Goal: Task Accomplishment & Management: Manage account settings

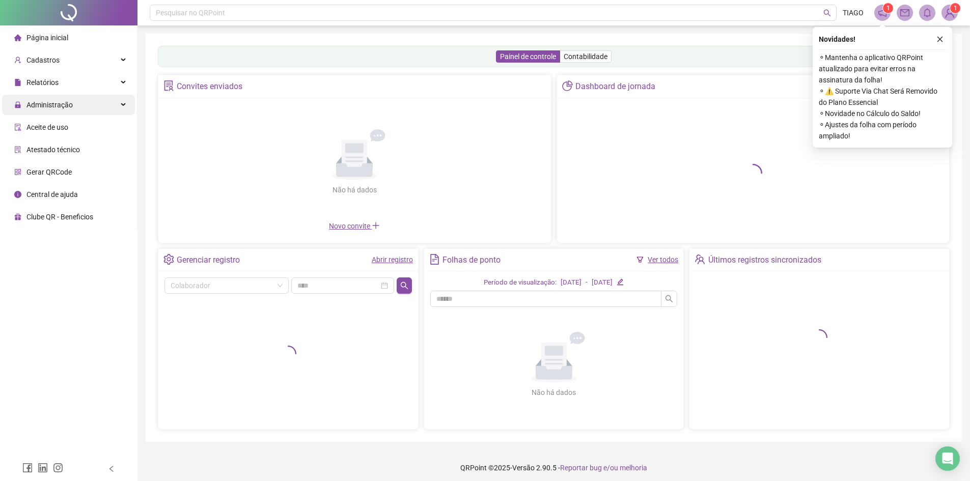
click at [119, 107] on div "Administração" at bounding box center [68, 105] width 133 height 20
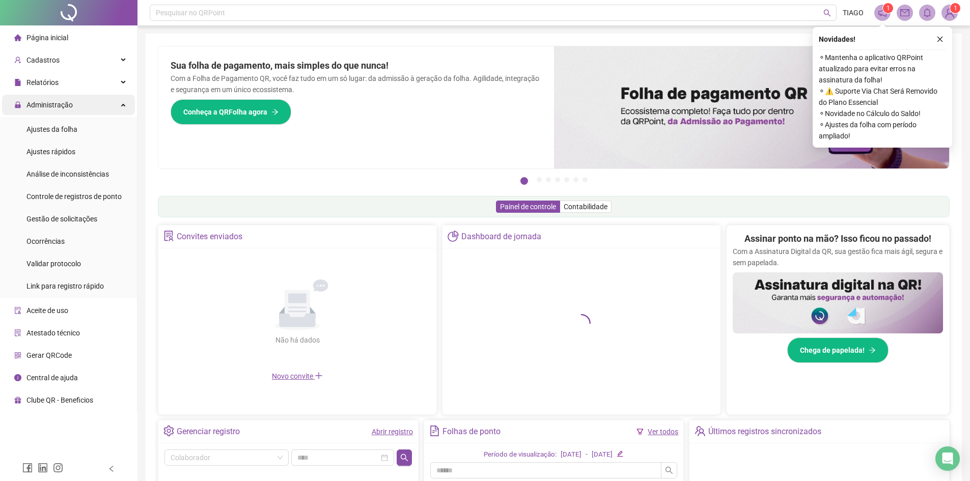
click at [126, 107] on div "Administração" at bounding box center [68, 105] width 133 height 20
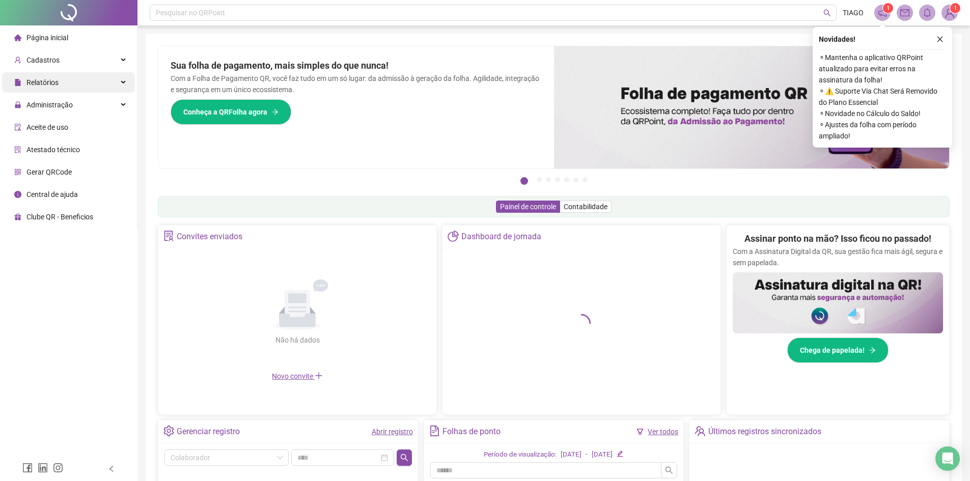
click at [122, 86] on div "Relatórios" at bounding box center [68, 82] width 133 height 20
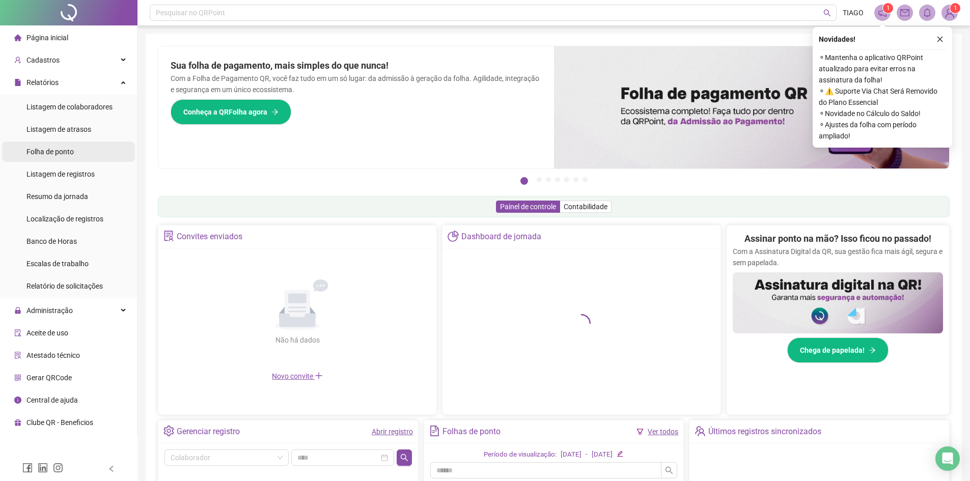
click at [71, 157] on div "Folha de ponto" at bounding box center [49, 151] width 47 height 20
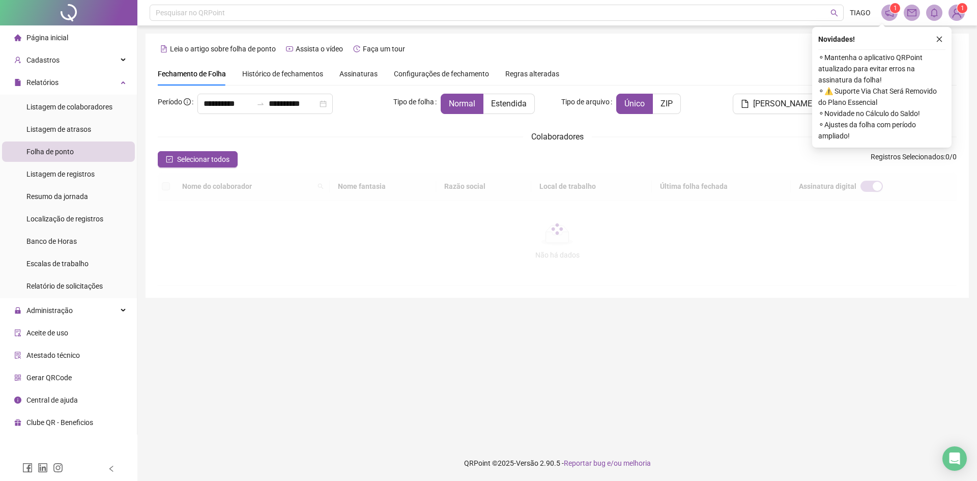
click at [940, 38] on icon "close" at bounding box center [939, 39] width 7 height 7
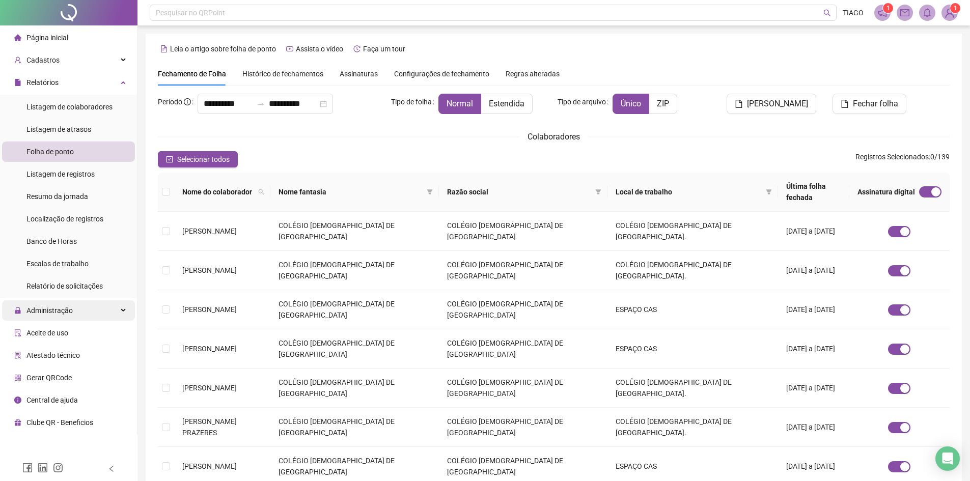
click at [122, 312] on div "Administração" at bounding box center [68, 310] width 133 height 20
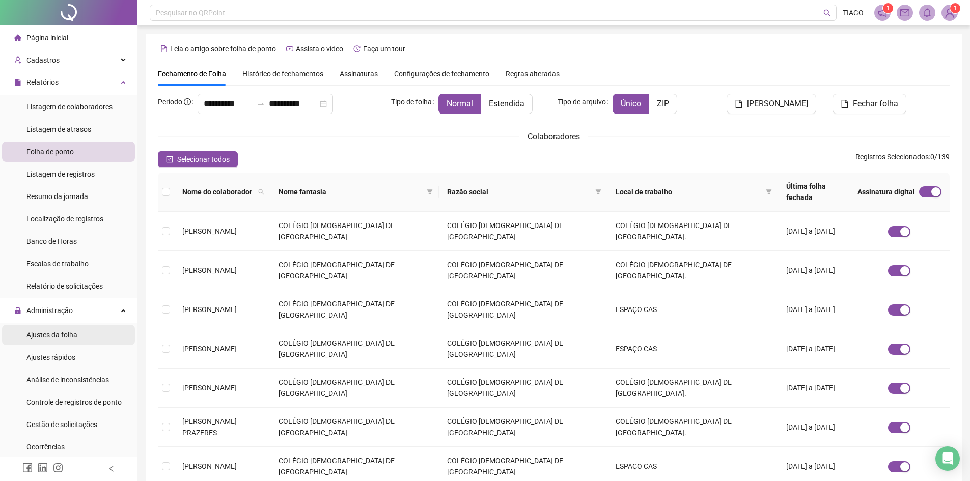
click at [108, 334] on li "Ajustes da folha" at bounding box center [68, 335] width 133 height 20
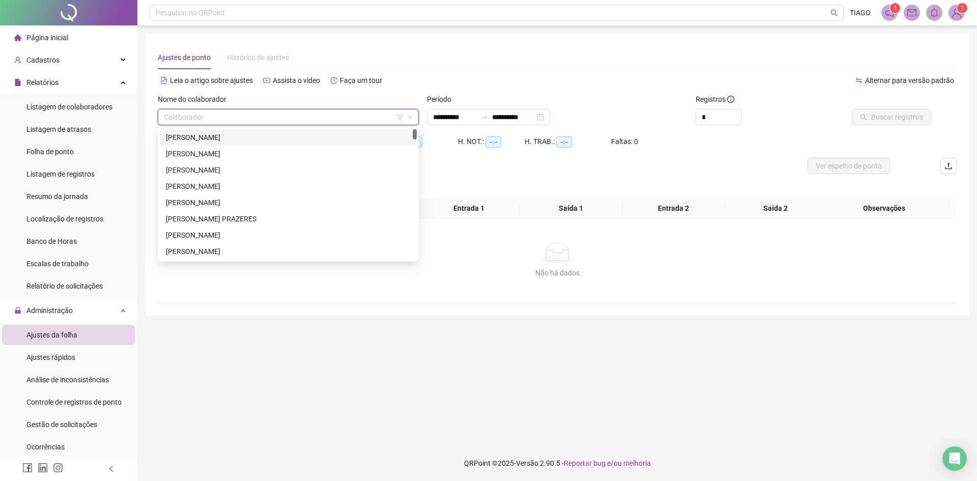
click at [287, 116] on input "search" at bounding box center [284, 116] width 240 height 15
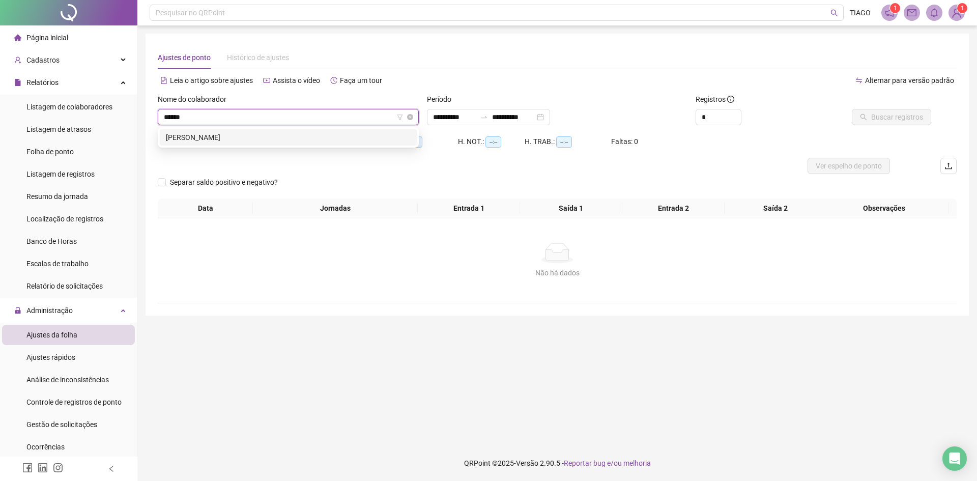
type input "*******"
click at [294, 138] on div "[PERSON_NAME]" at bounding box center [288, 137] width 245 height 11
click at [889, 118] on span "Buscar registros" at bounding box center [897, 116] width 52 height 11
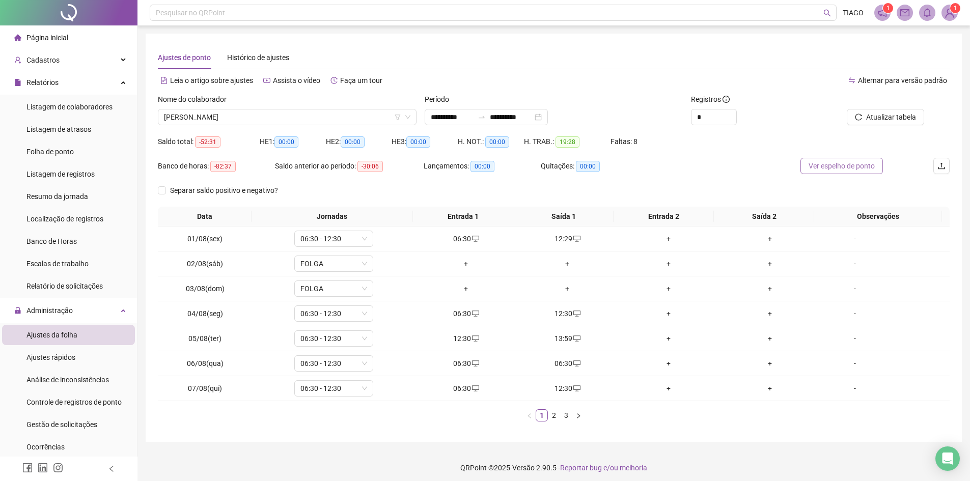
click at [844, 165] on span "Ver espelho de ponto" at bounding box center [841, 165] width 66 height 11
click at [111, 51] on div "Cadastros" at bounding box center [68, 60] width 133 height 20
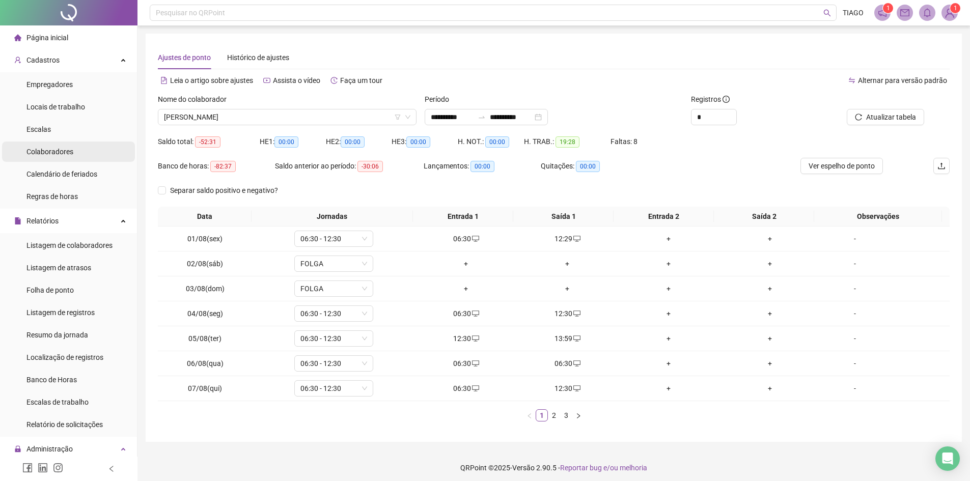
click at [59, 155] on span "Colaboradores" at bounding box center [49, 152] width 47 height 8
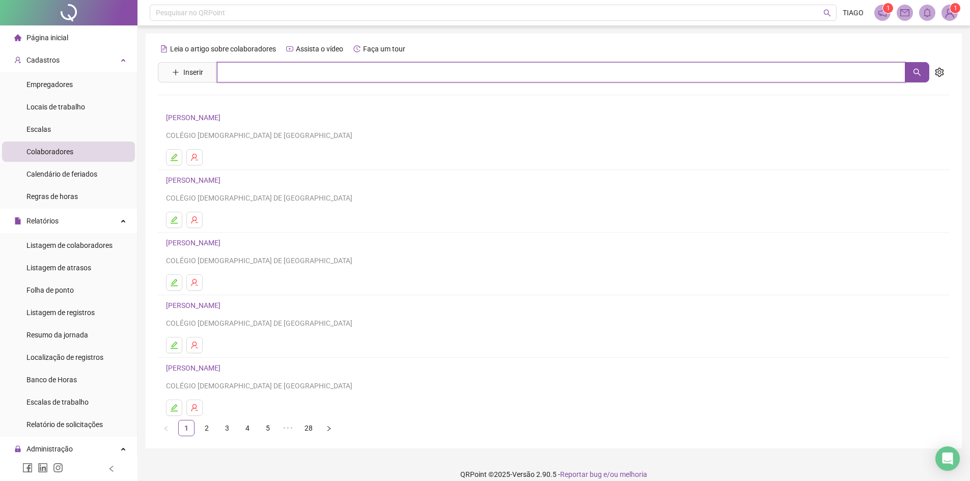
click at [286, 72] on input "text" at bounding box center [561, 72] width 688 height 20
type input "******"
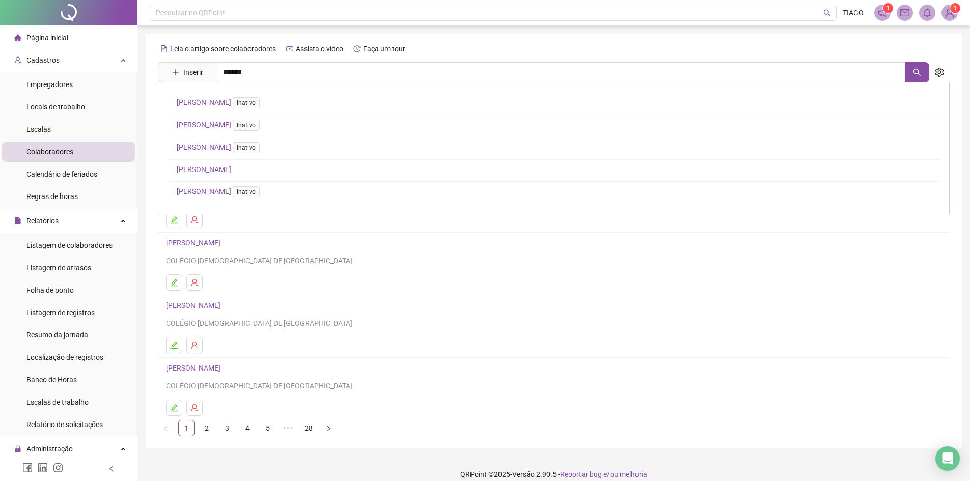
click at [231, 165] on link "[PERSON_NAME]" at bounding box center [204, 169] width 54 height 8
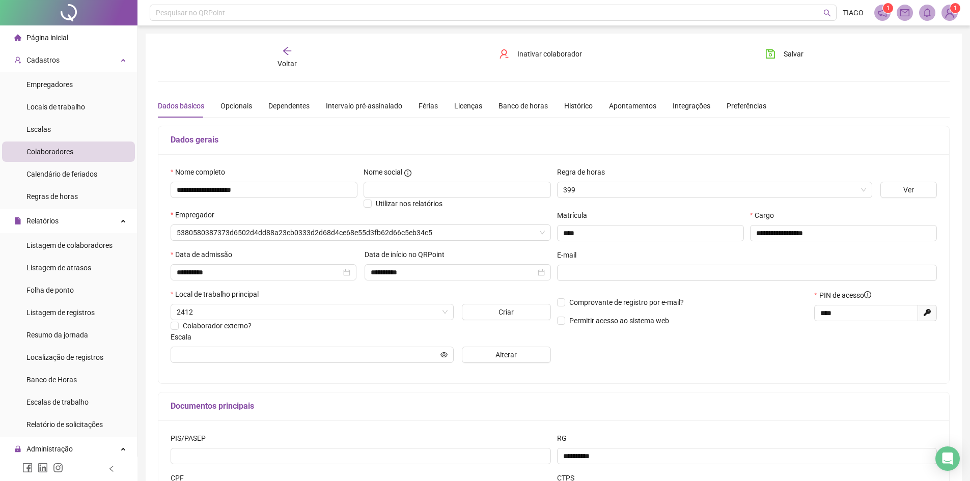
type input "**********"
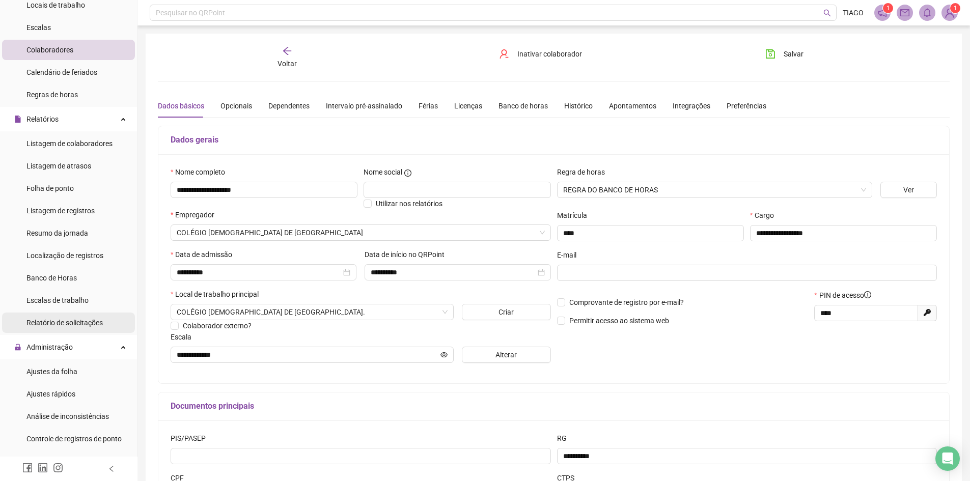
scroll to position [204, 0]
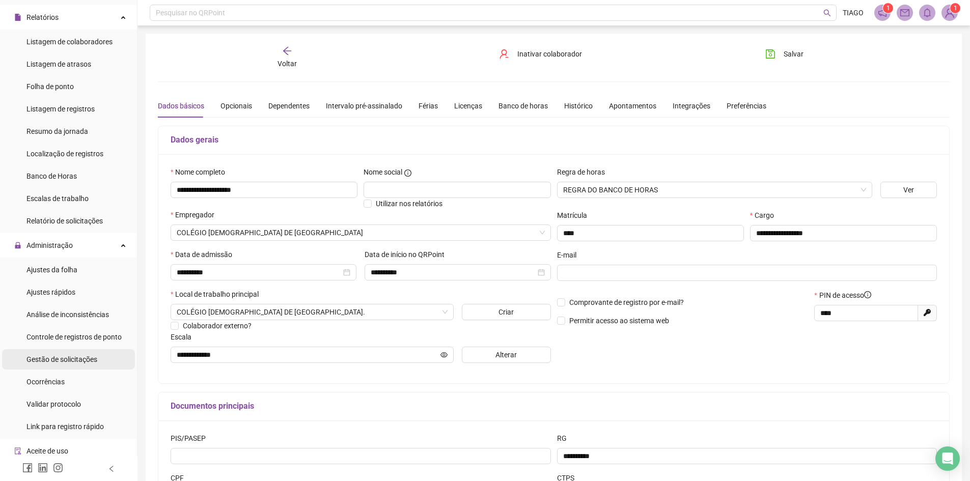
click at [78, 360] on span "Gestão de solicitações" at bounding box center [61, 359] width 71 height 8
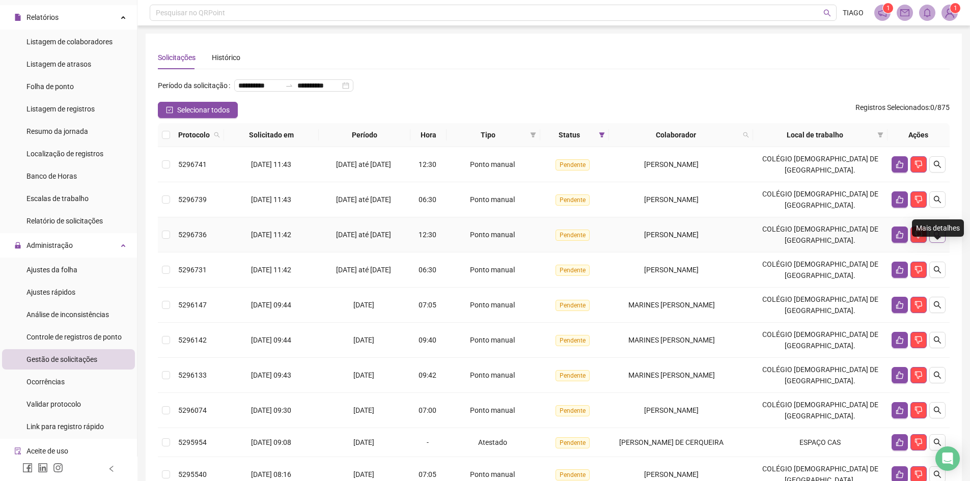
click at [936, 238] on icon "search" at bounding box center [936, 234] width 7 height 7
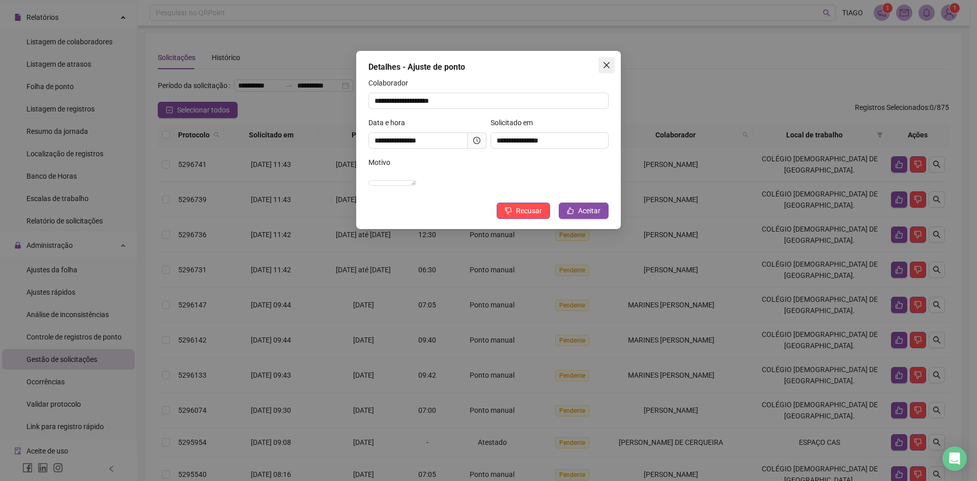
click at [609, 63] on icon "close" at bounding box center [607, 65] width 6 height 6
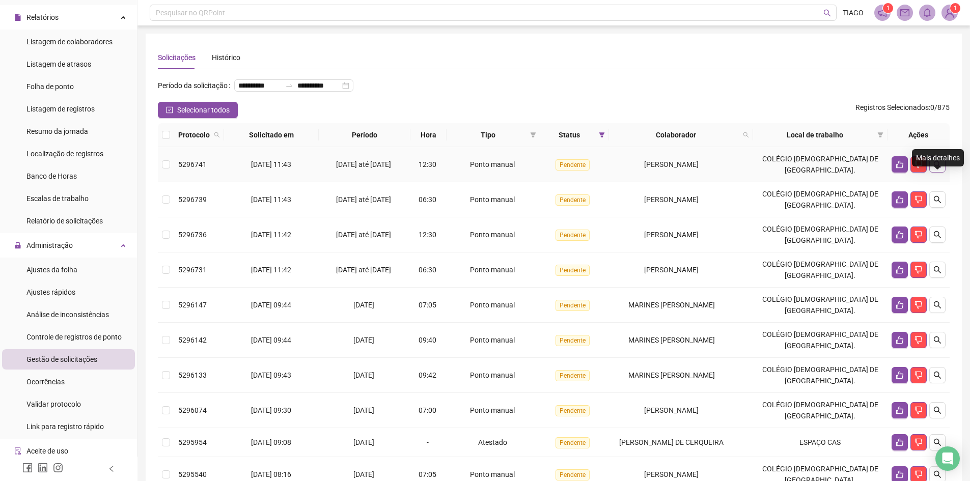
click at [940, 168] on icon "search" at bounding box center [937, 164] width 8 height 8
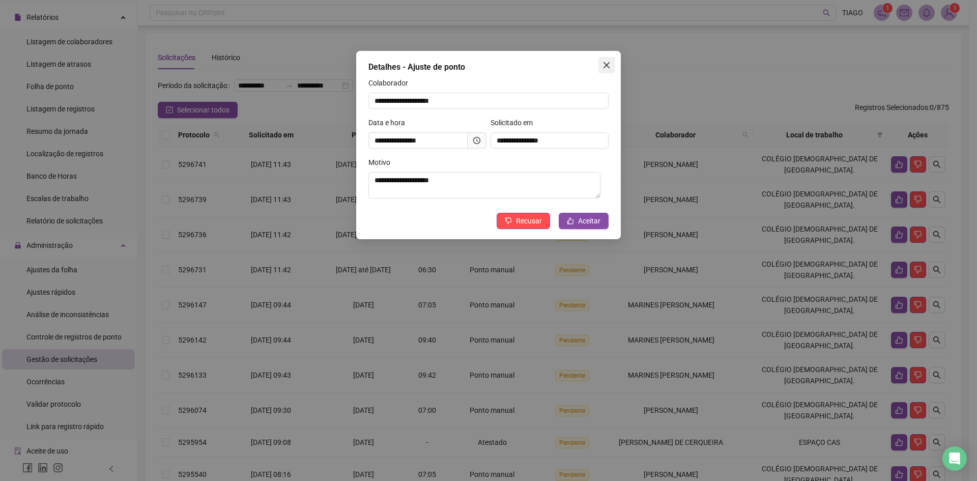
click at [608, 64] on icon "close" at bounding box center [607, 65] width 6 height 6
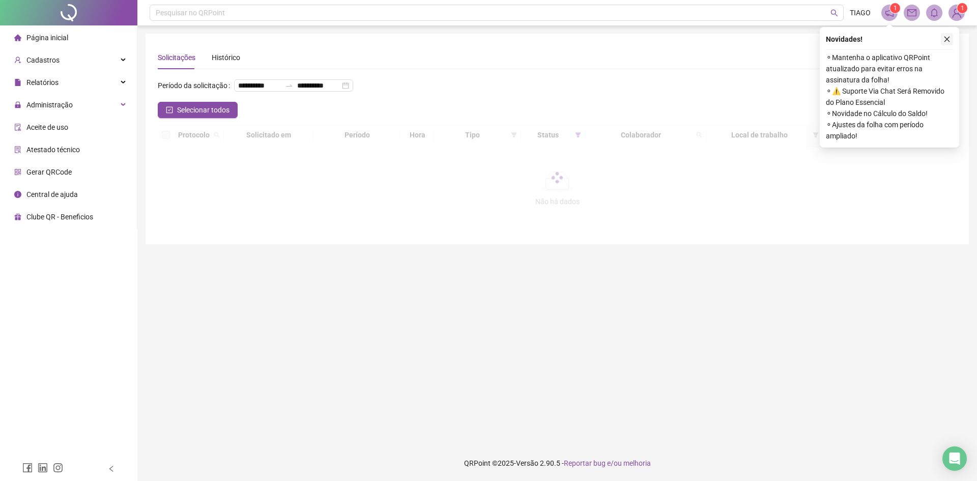
click at [949, 41] on icon "close" at bounding box center [948, 40] width 6 height 6
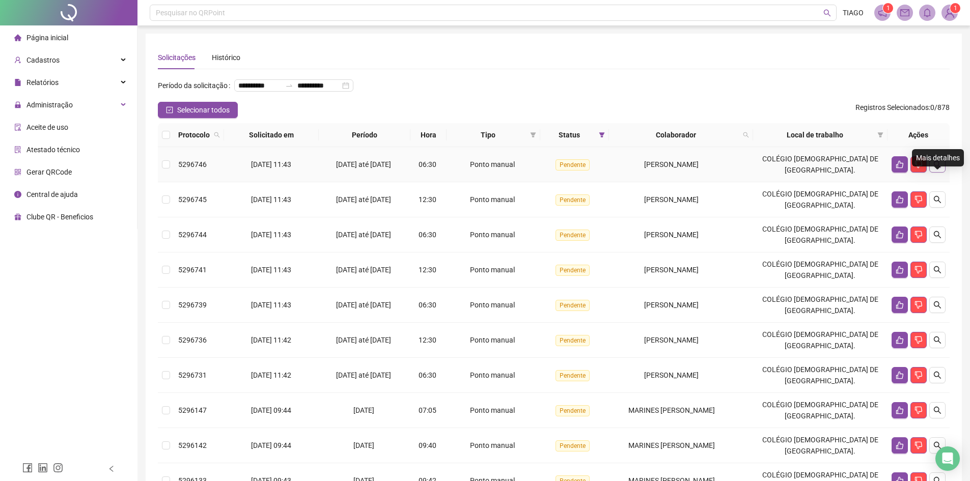
click at [934, 168] on icon "search" at bounding box center [937, 164] width 8 height 8
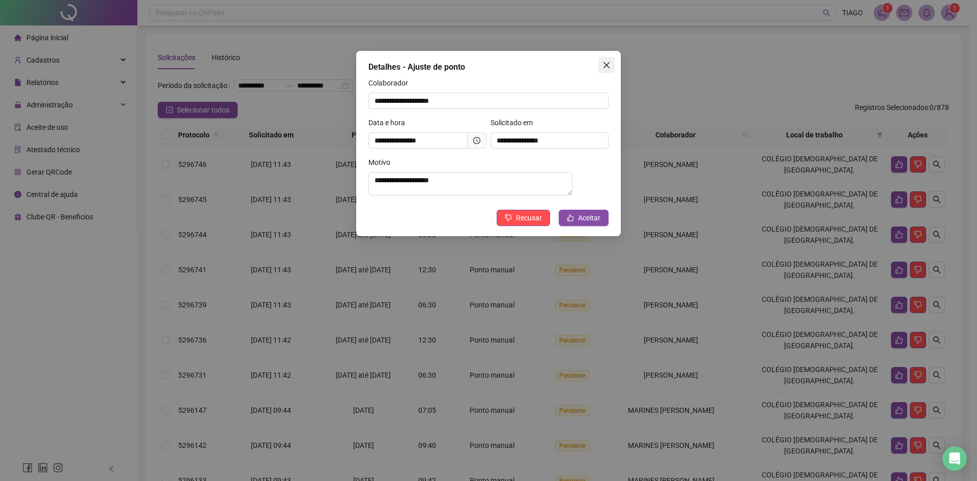
click at [610, 66] on icon "close" at bounding box center [607, 65] width 8 height 8
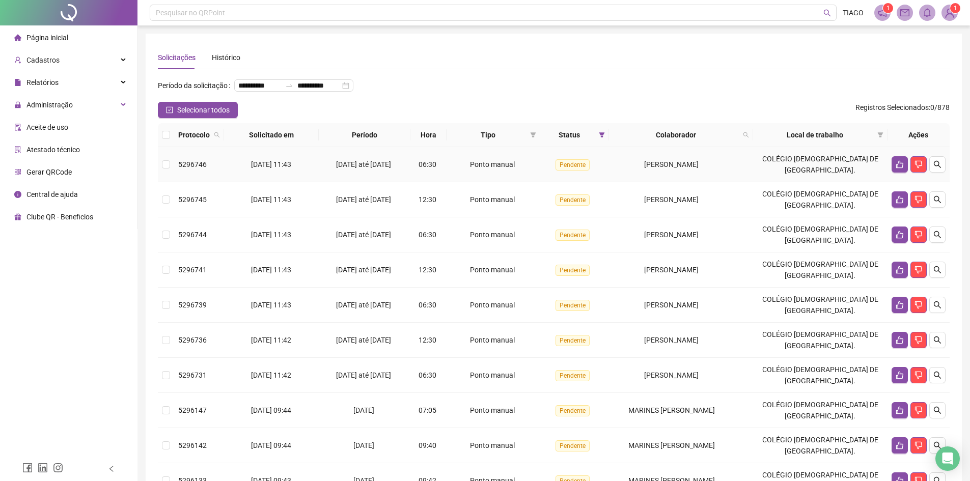
click at [170, 179] on td at bounding box center [166, 164] width 16 height 35
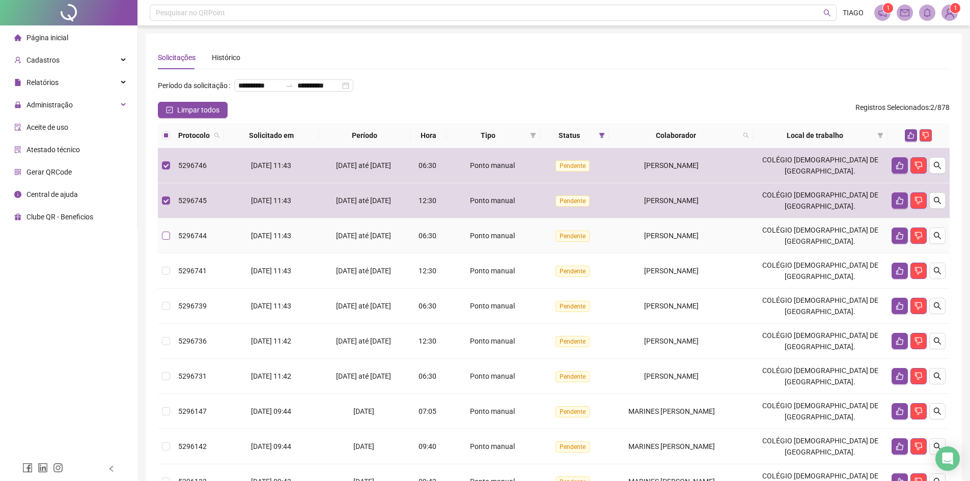
click at [164, 241] on label at bounding box center [166, 235] width 8 height 11
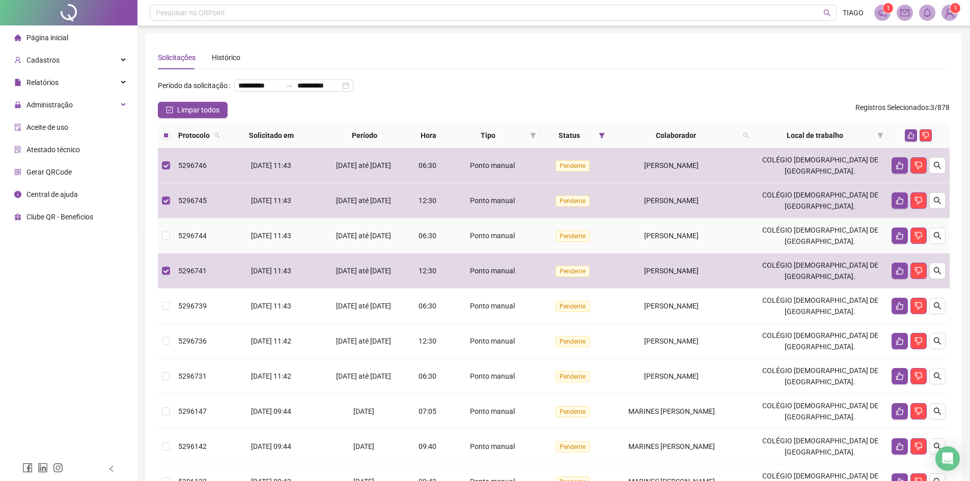
click at [161, 253] on td at bounding box center [166, 235] width 16 height 35
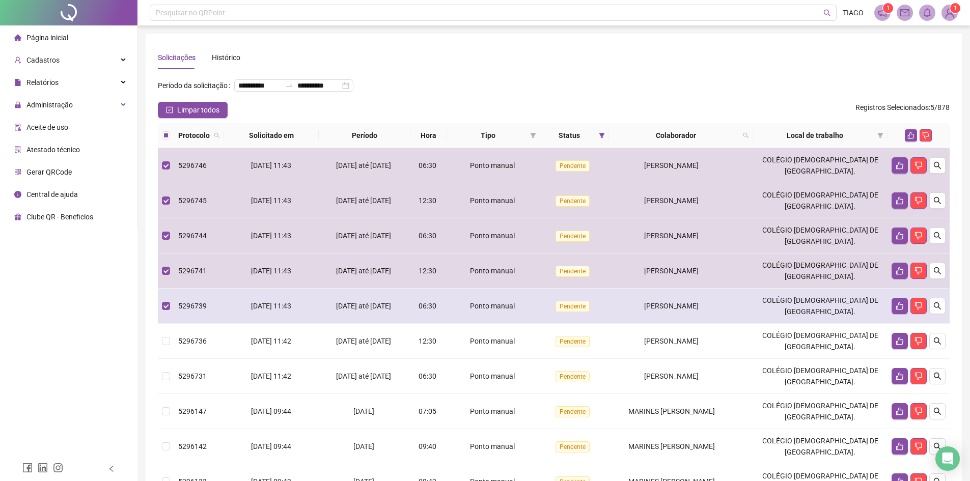
scroll to position [102, 0]
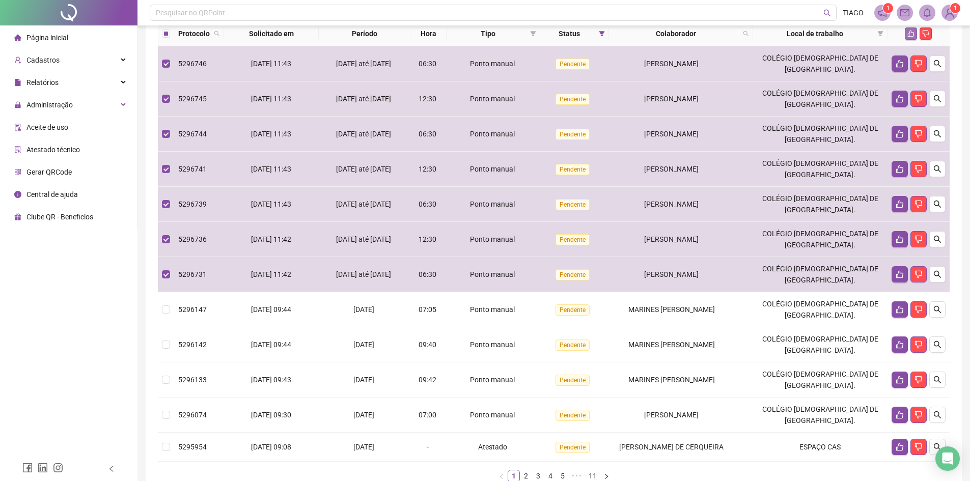
click at [910, 37] on icon "like" at bounding box center [910, 33] width 7 height 7
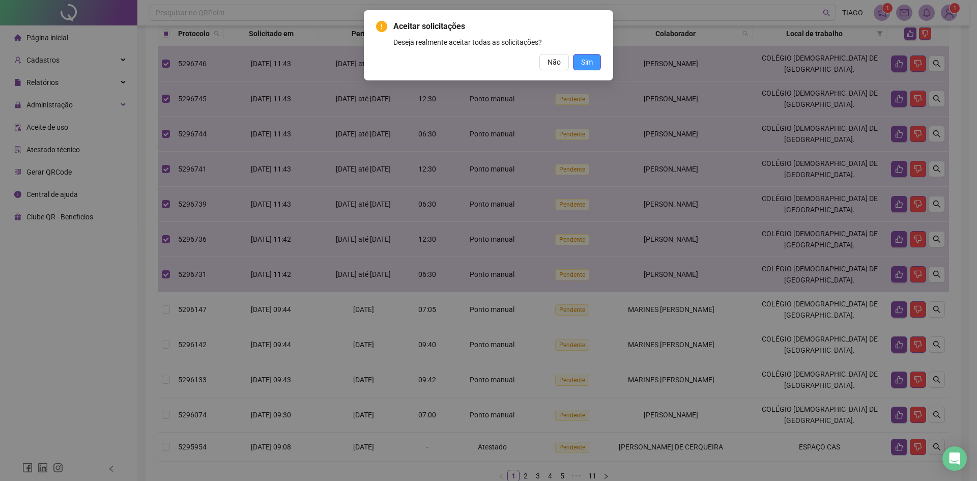
click at [575, 66] on button "Sim" at bounding box center [587, 62] width 28 height 16
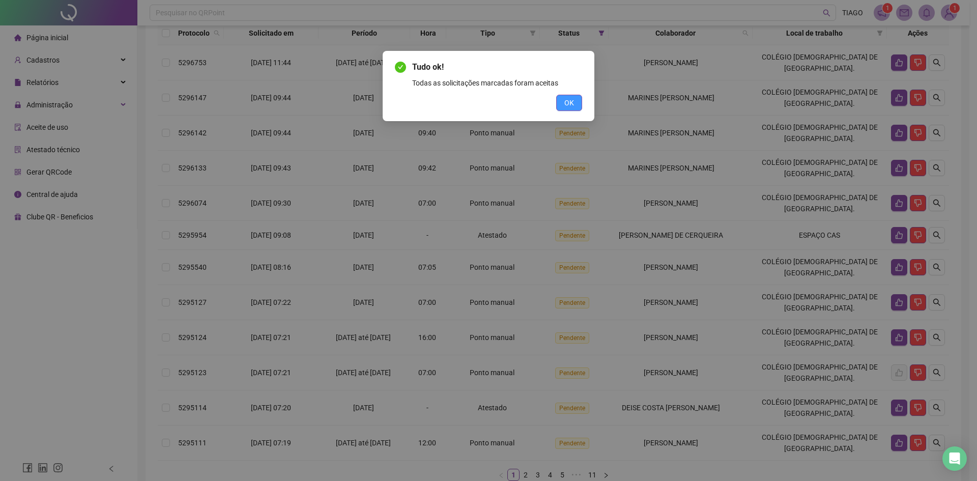
click at [567, 102] on span "OK" at bounding box center [569, 102] width 10 height 11
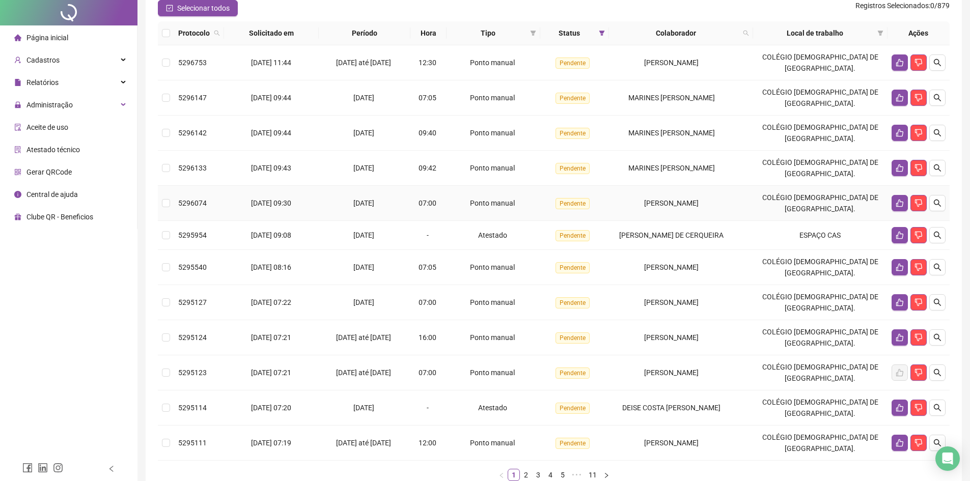
scroll to position [0, 0]
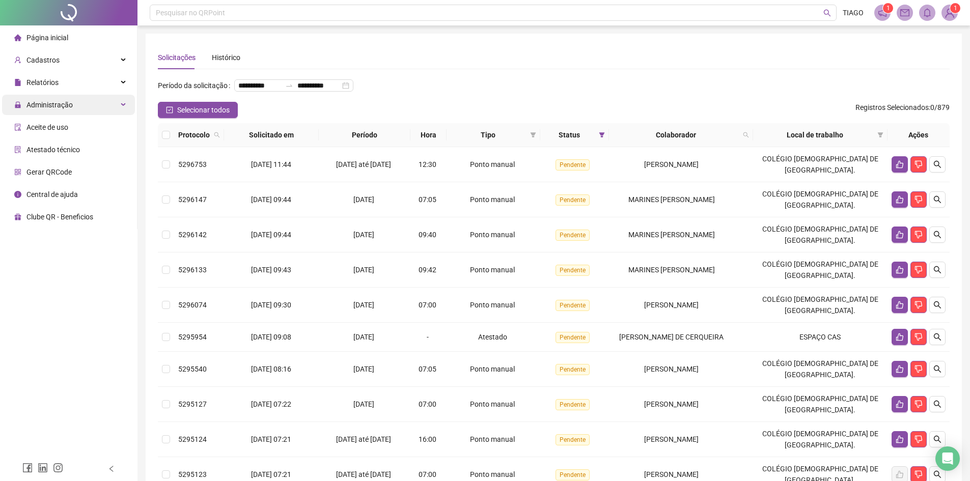
click at [125, 108] on div "Administração" at bounding box center [68, 105] width 133 height 20
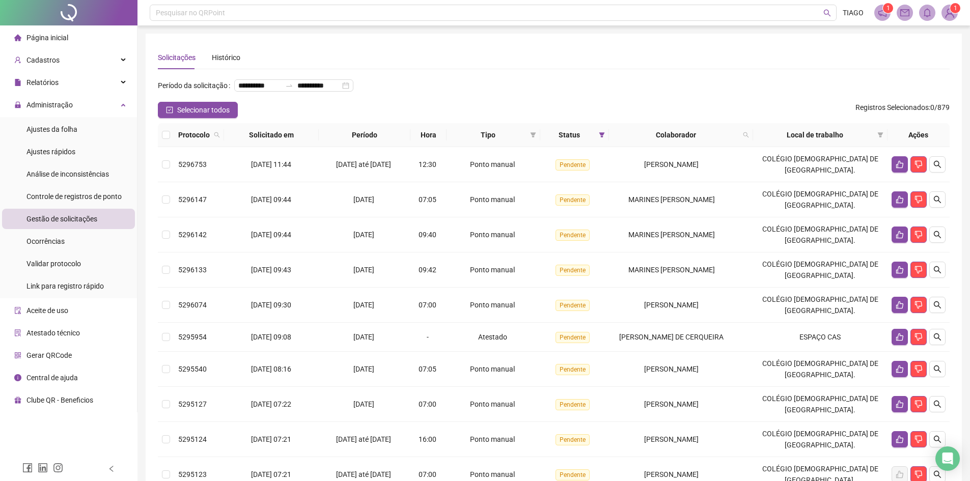
click at [74, 217] on span "Gestão de solicitações" at bounding box center [61, 219] width 71 height 8
click at [51, 235] on div "Ocorrências" at bounding box center [45, 241] width 38 height 20
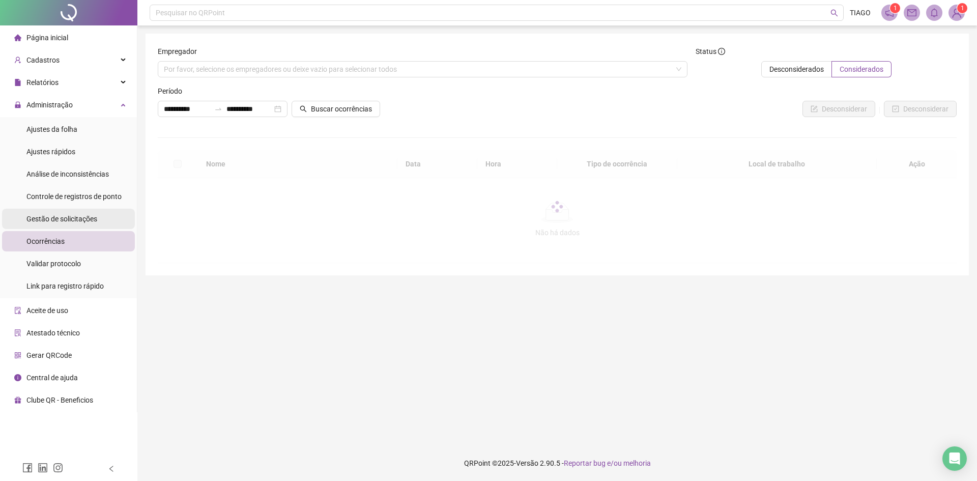
click at [67, 218] on span "Gestão de solicitações" at bounding box center [61, 219] width 71 height 8
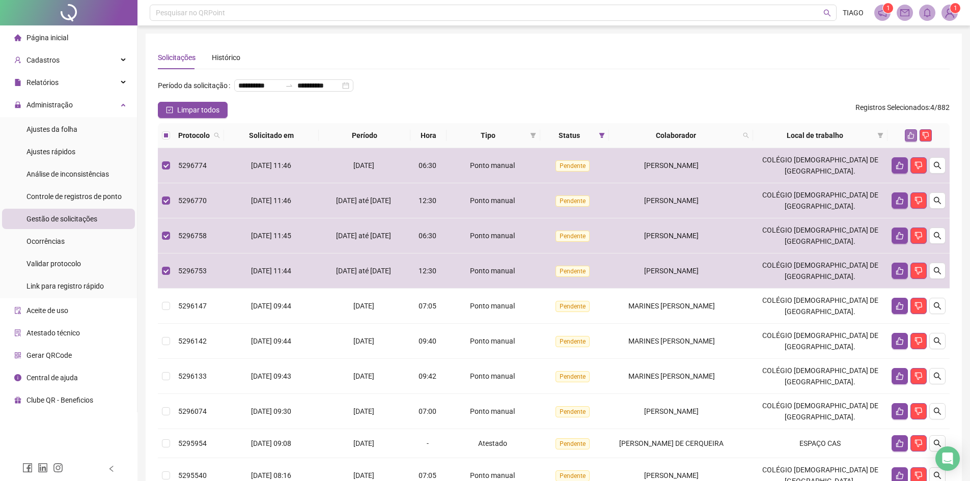
click at [911, 141] on button "button" at bounding box center [910, 135] width 12 height 12
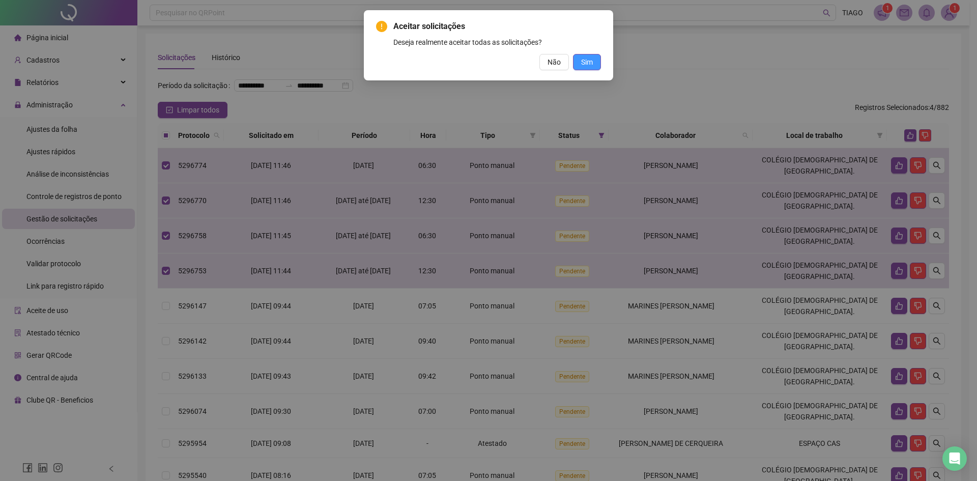
click at [592, 59] on span "Sim" at bounding box center [587, 61] width 12 height 11
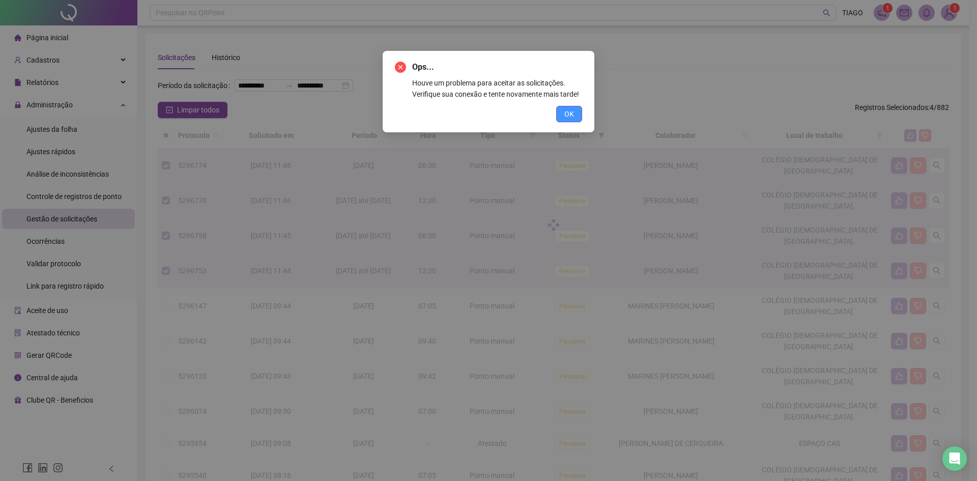
click at [566, 110] on span "OK" at bounding box center [569, 113] width 10 height 11
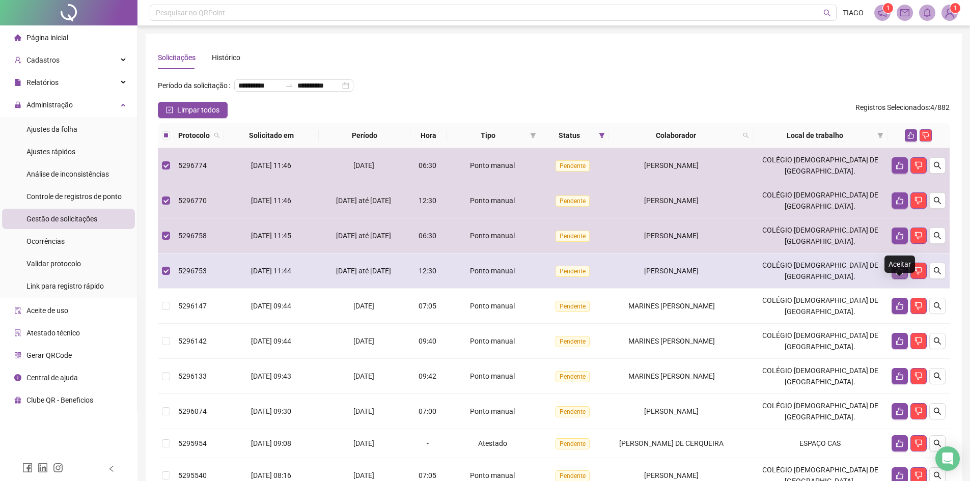
click at [897, 275] on icon "like" at bounding box center [899, 271] width 8 height 8
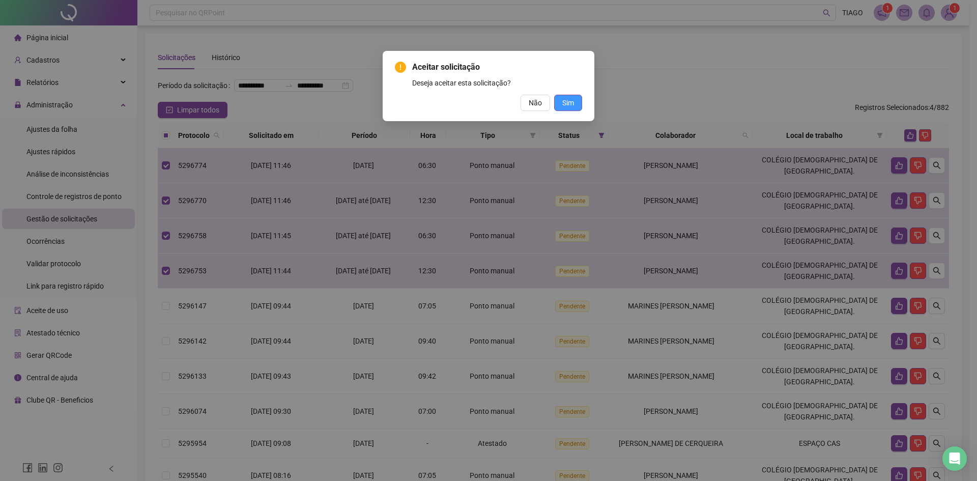
click at [579, 107] on button "Sim" at bounding box center [568, 103] width 28 height 16
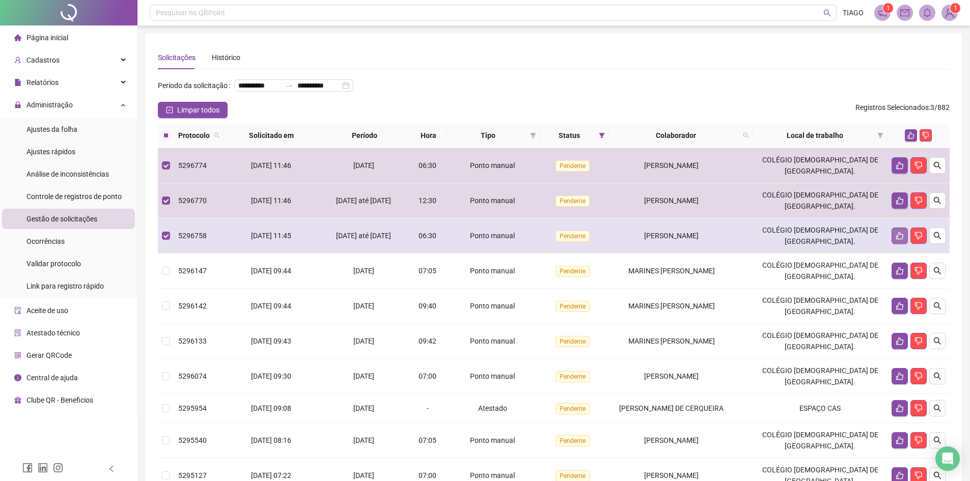
click at [902, 240] on icon "like" at bounding box center [899, 236] width 7 height 8
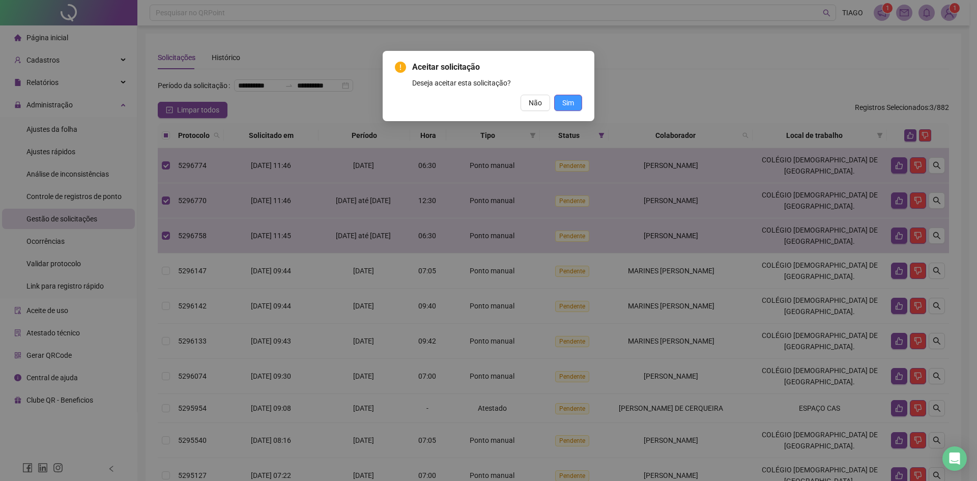
click at [571, 104] on span "Sim" at bounding box center [568, 102] width 12 height 11
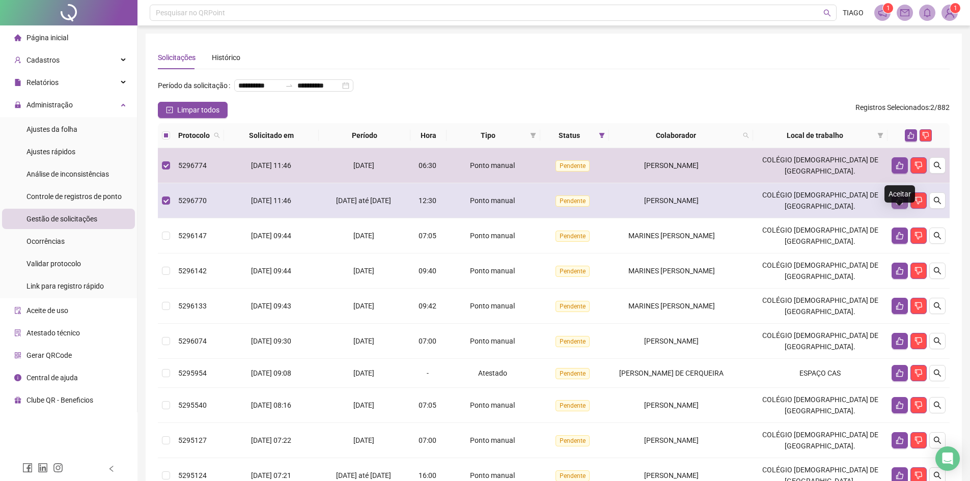
click at [897, 205] on icon "like" at bounding box center [899, 200] width 8 height 8
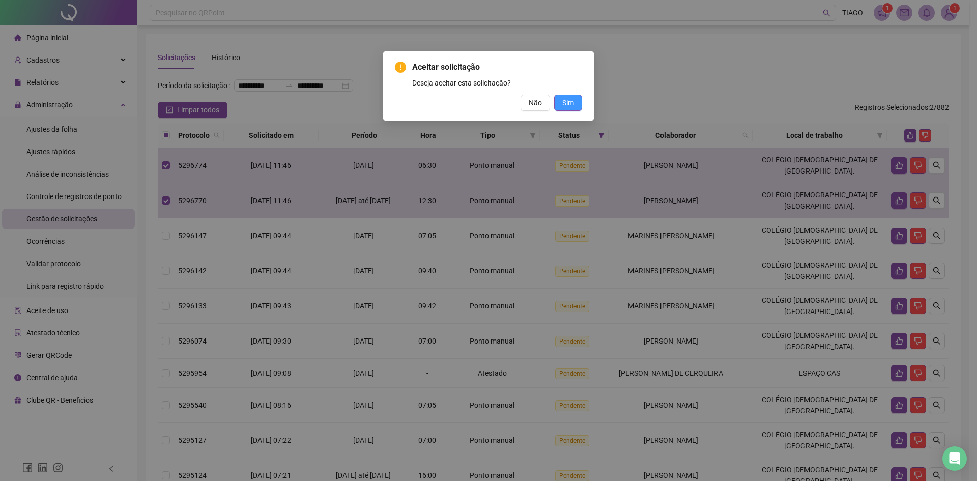
click at [565, 102] on span "Sim" at bounding box center [568, 102] width 12 height 11
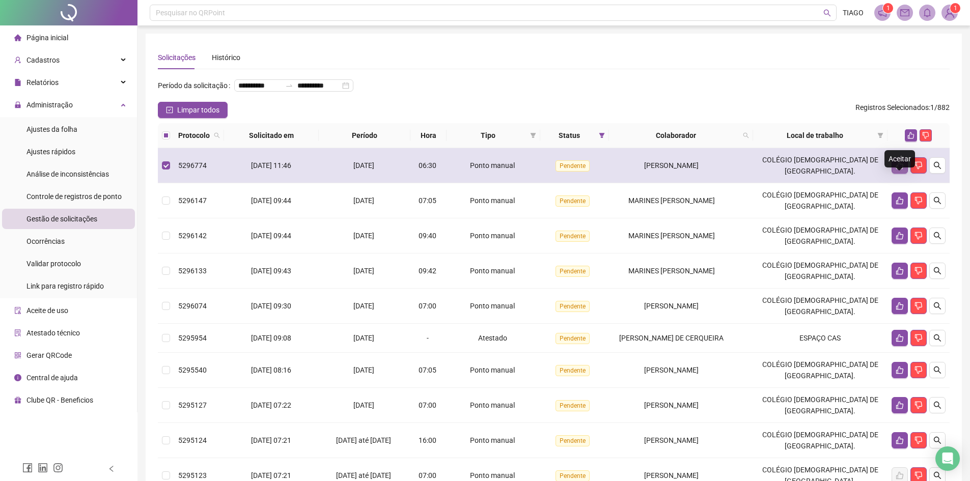
click at [900, 169] on icon "like" at bounding box center [899, 165] width 8 height 8
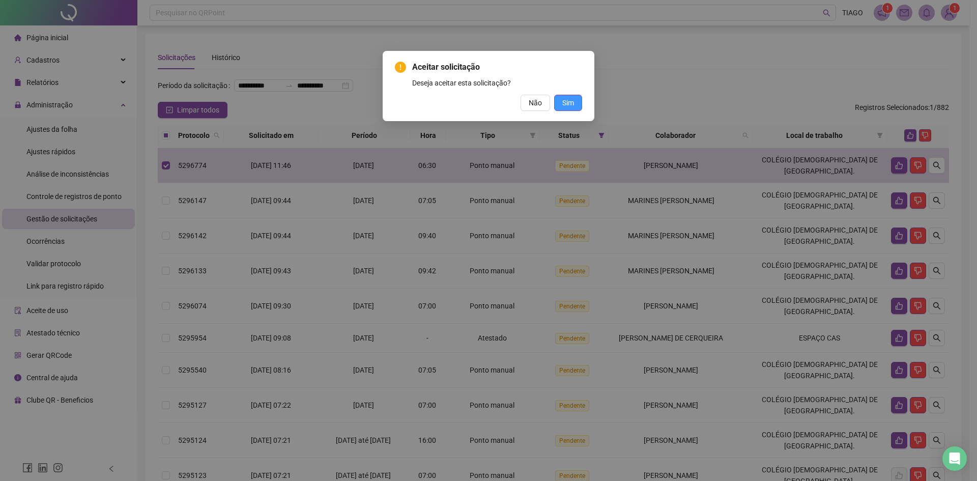
click at [571, 103] on span "Sim" at bounding box center [568, 102] width 12 height 11
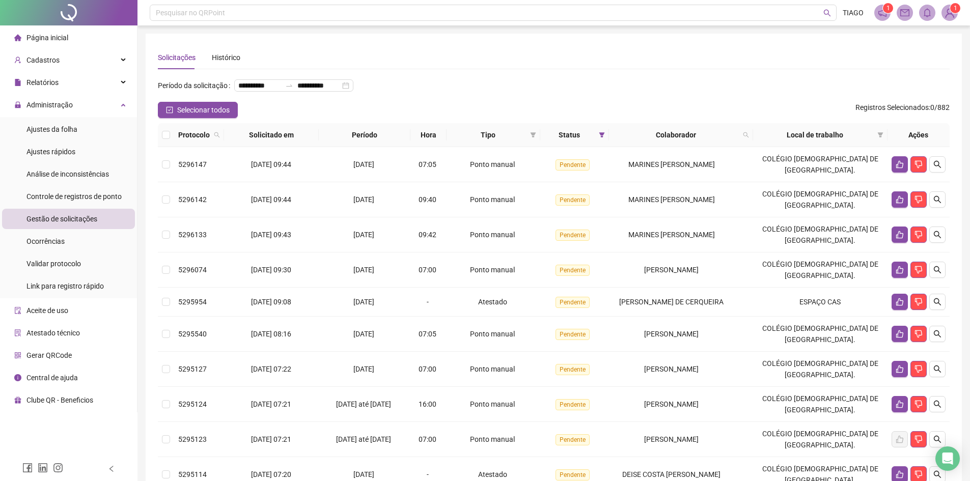
drag, startPoint x: 62, startPoint y: 236, endPoint x: 67, endPoint y: 230, distance: 7.6
click at [62, 237] on span "Ocorrências" at bounding box center [45, 241] width 38 height 8
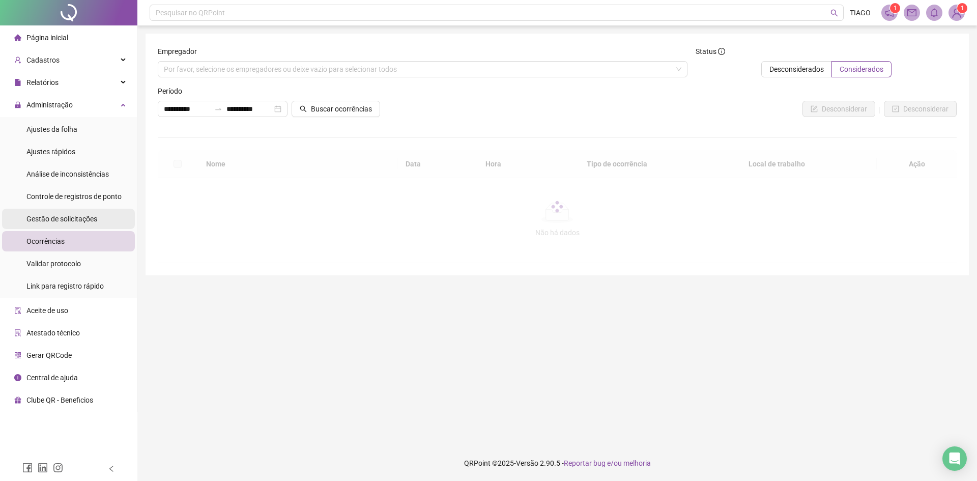
click at [73, 222] on span "Gestão de solicitações" at bounding box center [61, 219] width 71 height 8
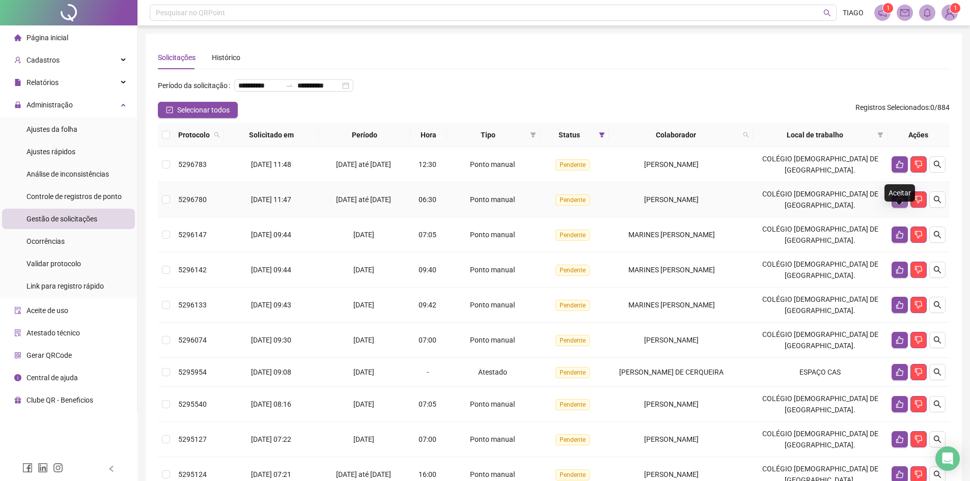
click at [900, 204] on icon "like" at bounding box center [899, 199] width 8 height 8
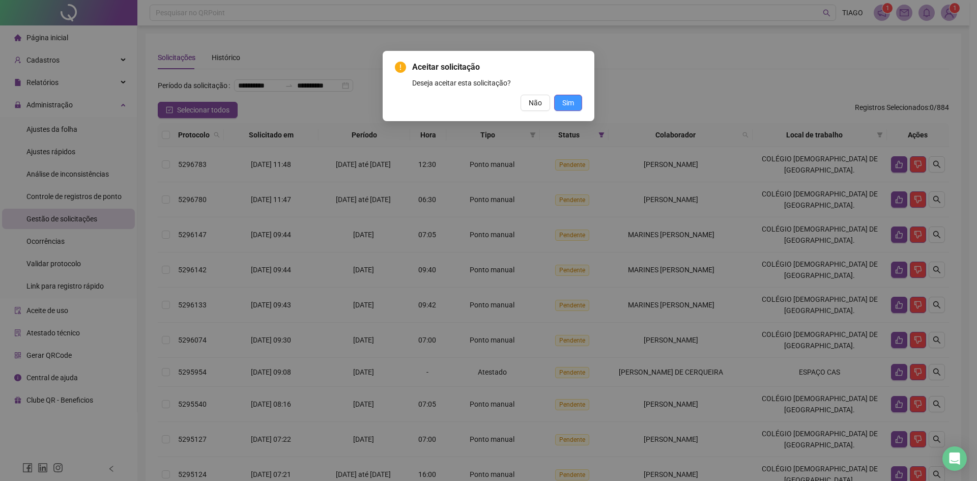
click at [563, 97] on span "Sim" at bounding box center [568, 102] width 12 height 11
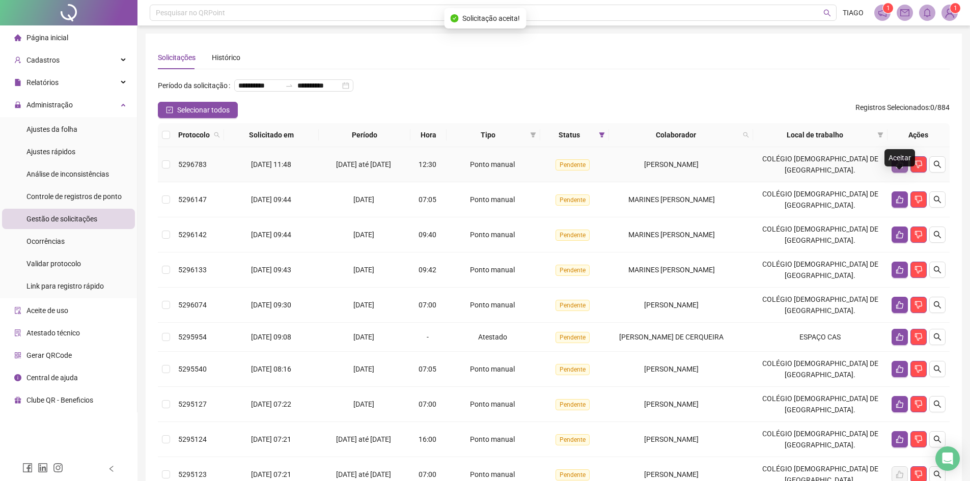
click at [897, 168] on icon "like" at bounding box center [899, 165] width 7 height 8
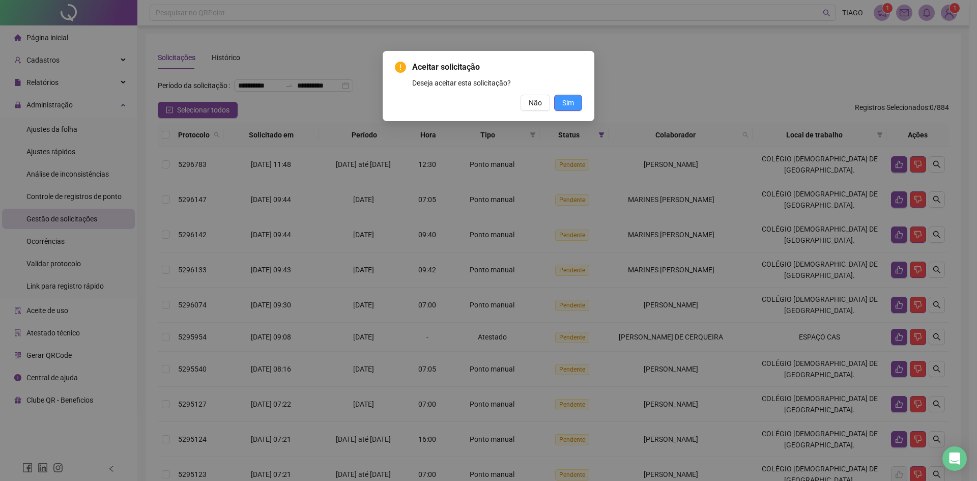
click at [571, 103] on span "Sim" at bounding box center [568, 102] width 12 height 11
click at [561, 100] on button "Sim" at bounding box center [568, 103] width 28 height 16
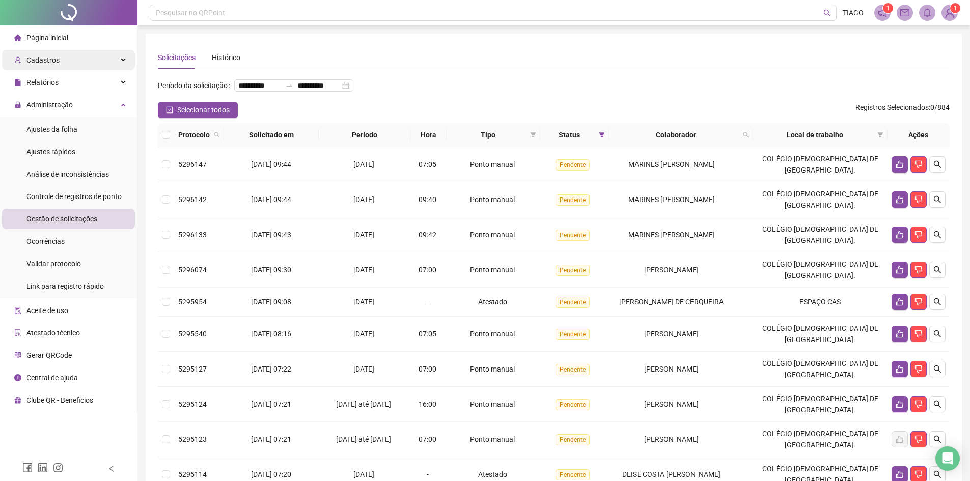
click at [110, 65] on div "Cadastros" at bounding box center [68, 60] width 133 height 20
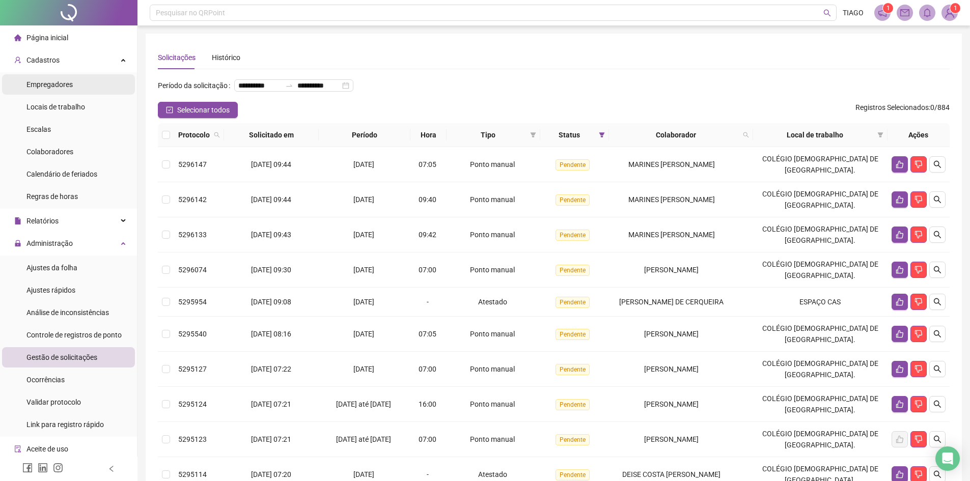
click at [81, 81] on li "Empregadores" at bounding box center [68, 84] width 133 height 20
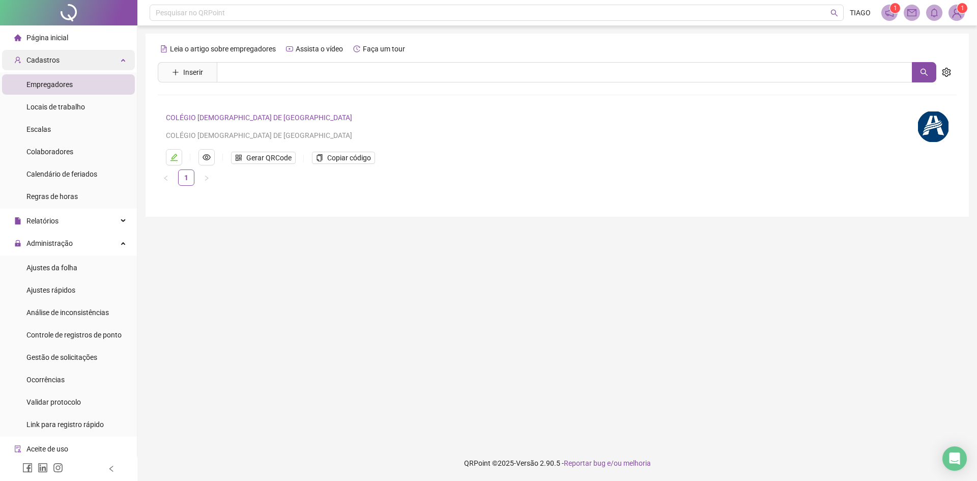
click at [111, 62] on div "Cadastros" at bounding box center [68, 60] width 133 height 20
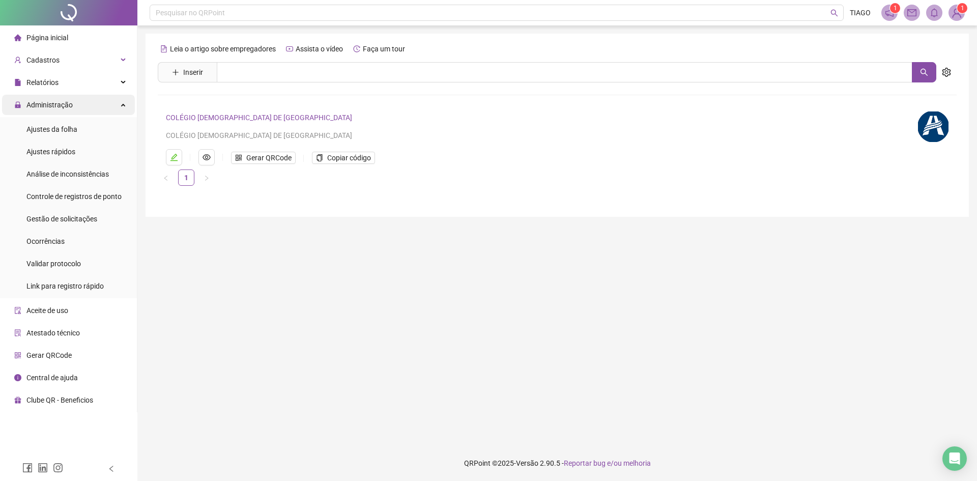
click at [126, 106] on div "Administração" at bounding box center [68, 105] width 133 height 20
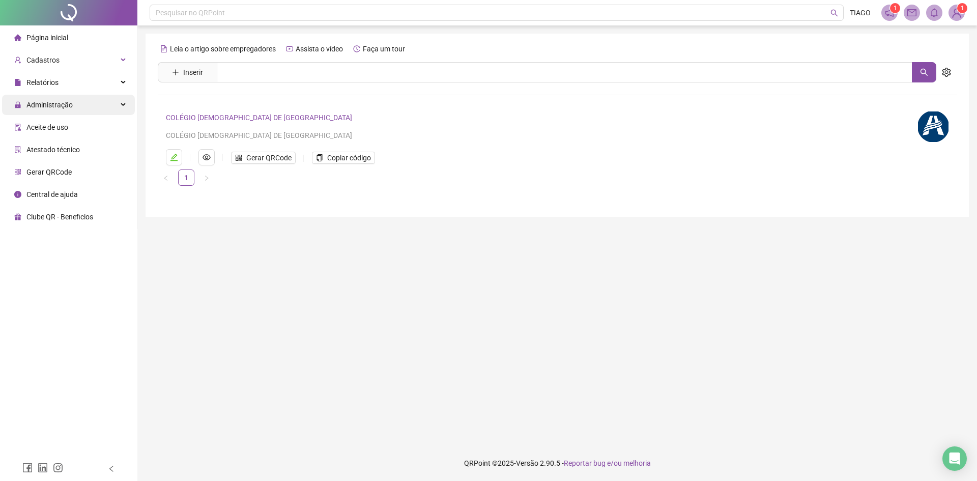
click at [126, 106] on div "Administração" at bounding box center [68, 105] width 133 height 20
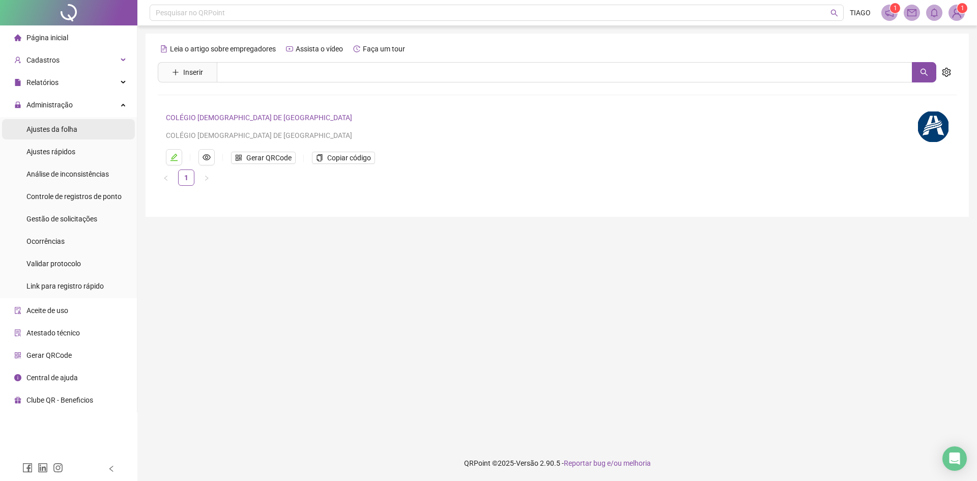
click at [75, 135] on div "Ajustes da folha" at bounding box center [51, 129] width 51 height 20
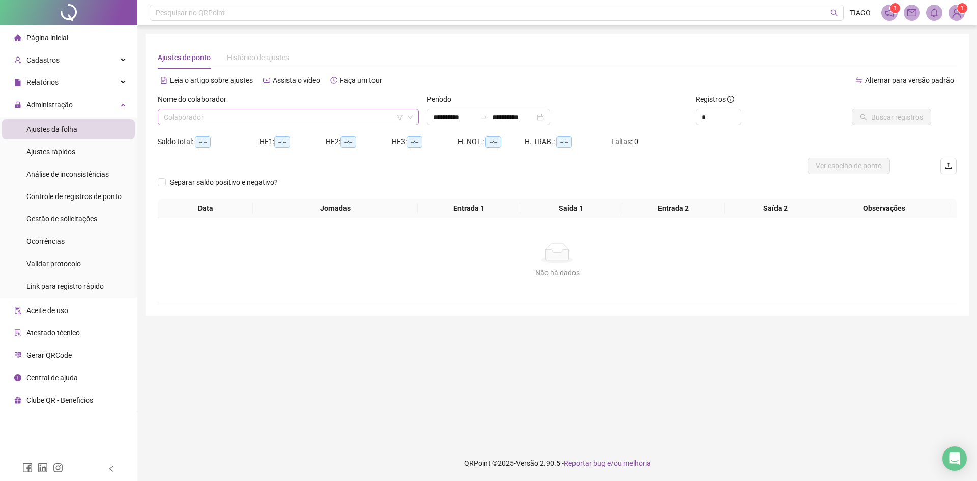
click at [247, 119] on input "search" at bounding box center [284, 116] width 240 height 15
type input "******"
drag, startPoint x: 247, startPoint y: 135, endPoint x: 324, endPoint y: 133, distance: 76.4
click at [248, 135] on div "DENISE FARIAS DE SOUZA MARCELO" at bounding box center [288, 137] width 245 height 11
click at [891, 109] on button "Buscar registros" at bounding box center [891, 117] width 79 height 16
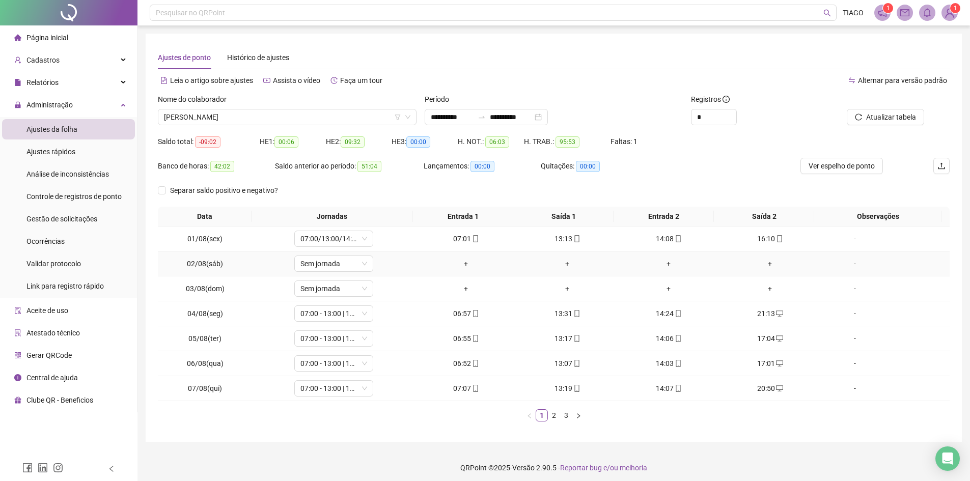
scroll to position [5, 0]
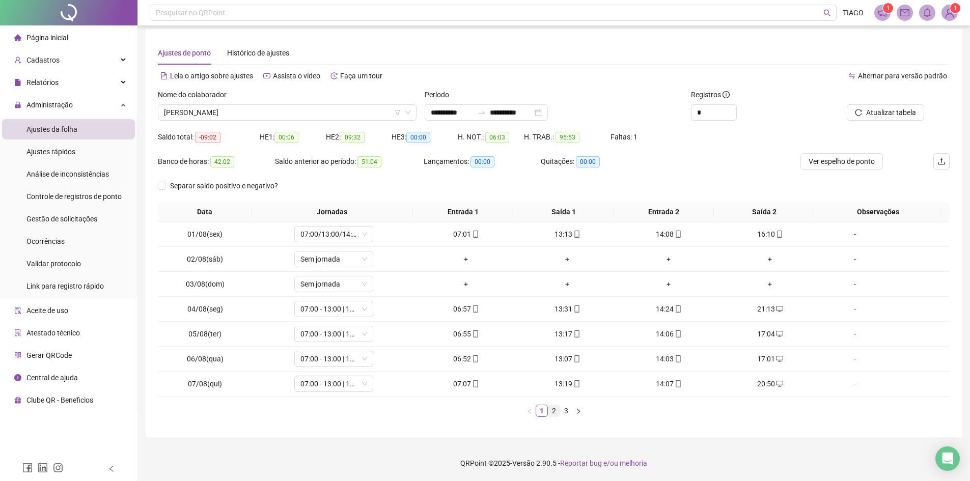
click at [556, 414] on link "2" at bounding box center [553, 410] width 11 height 11
click at [758, 333] on div "+" at bounding box center [769, 333] width 93 height 11
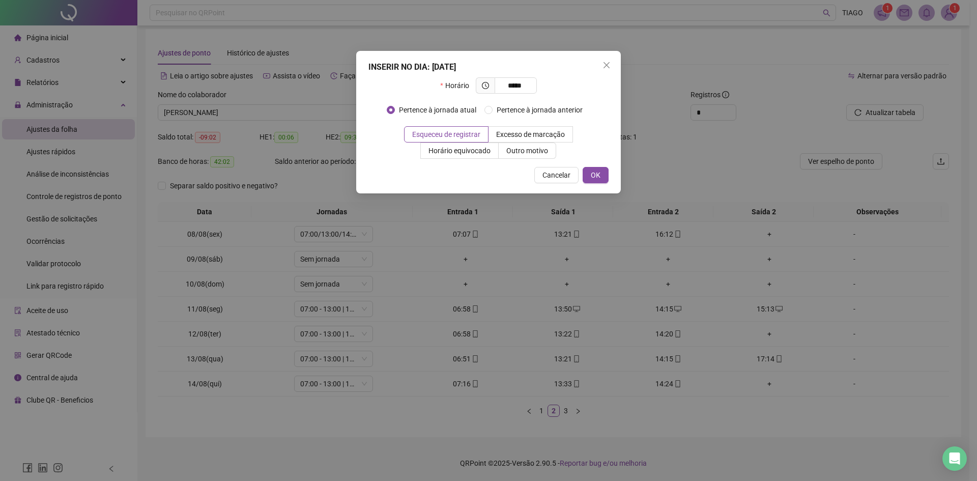
type input "*****"
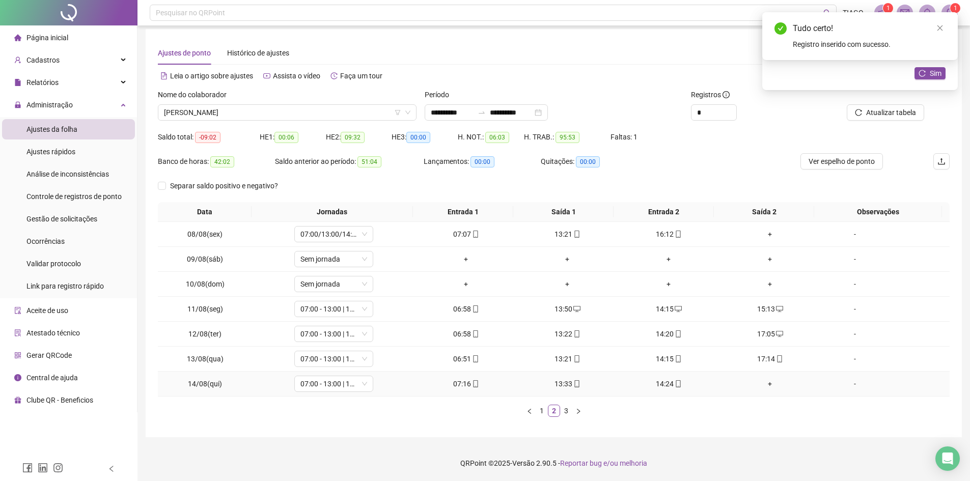
click at [765, 384] on div "+" at bounding box center [769, 383] width 93 height 11
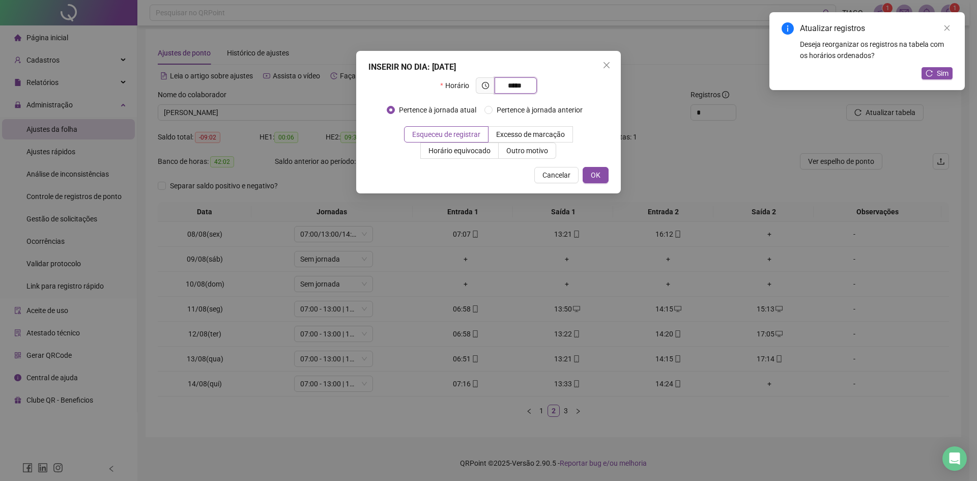
type input "*****"
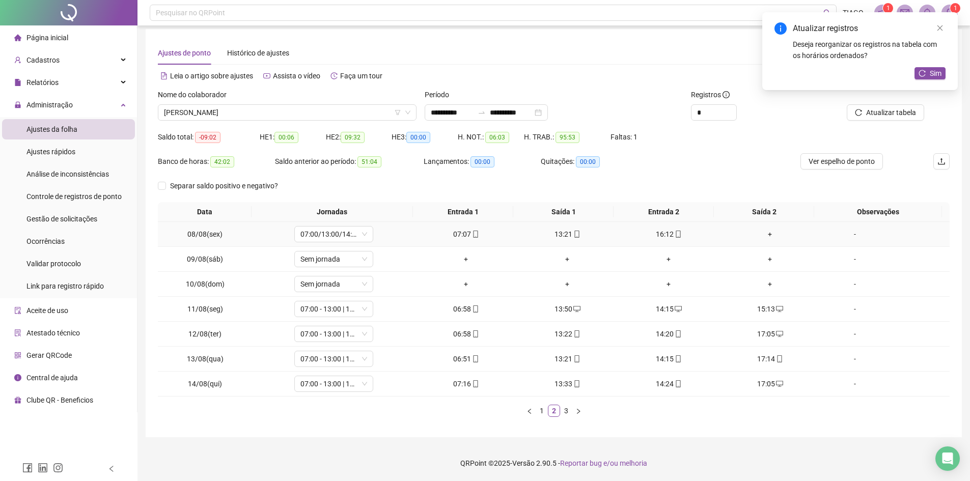
click at [762, 235] on div "+" at bounding box center [769, 234] width 93 height 11
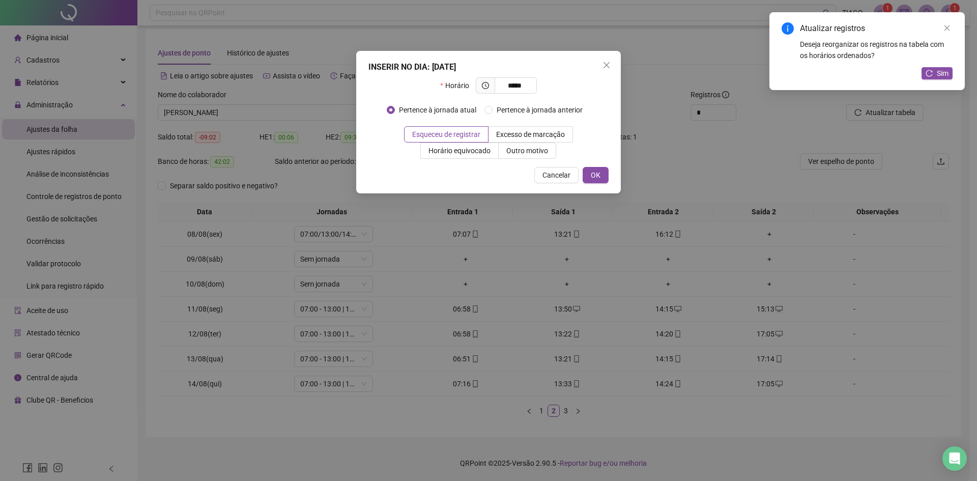
type input "*****"
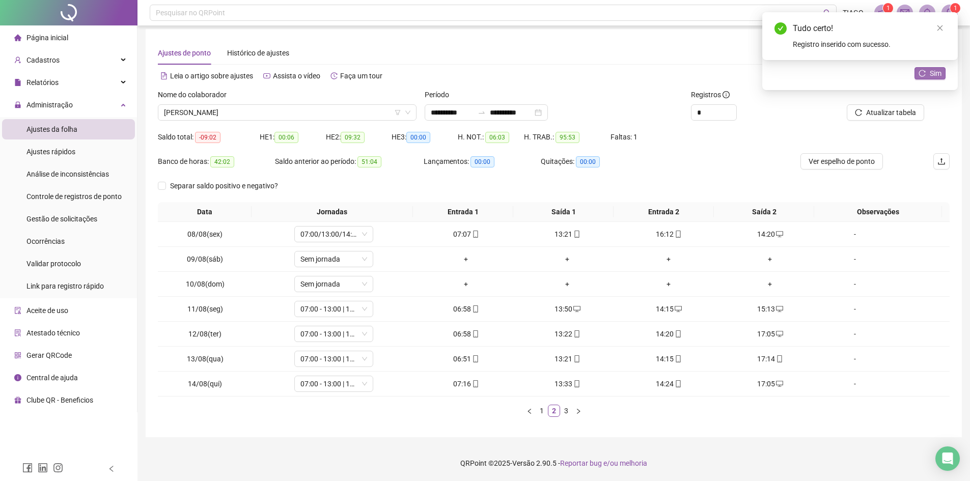
click at [941, 73] on span "Sim" at bounding box center [935, 73] width 12 height 11
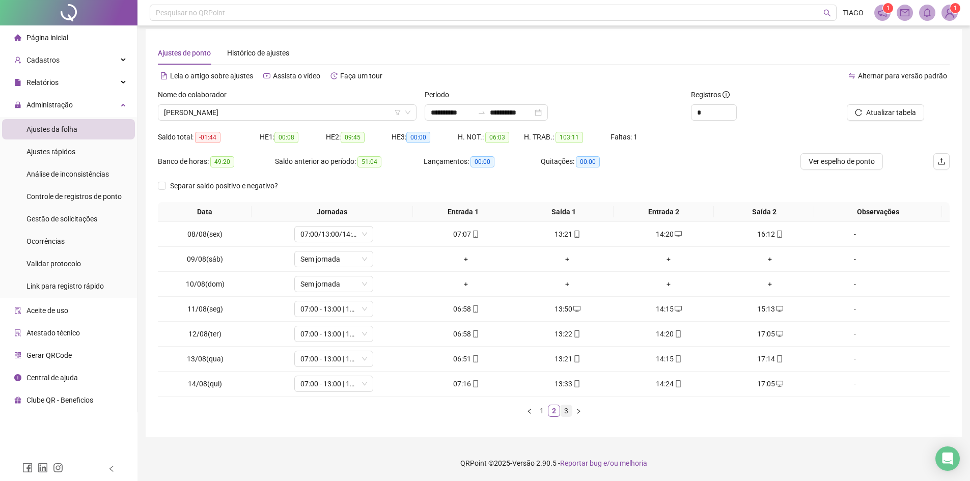
click at [566, 409] on link "3" at bounding box center [565, 410] width 11 height 11
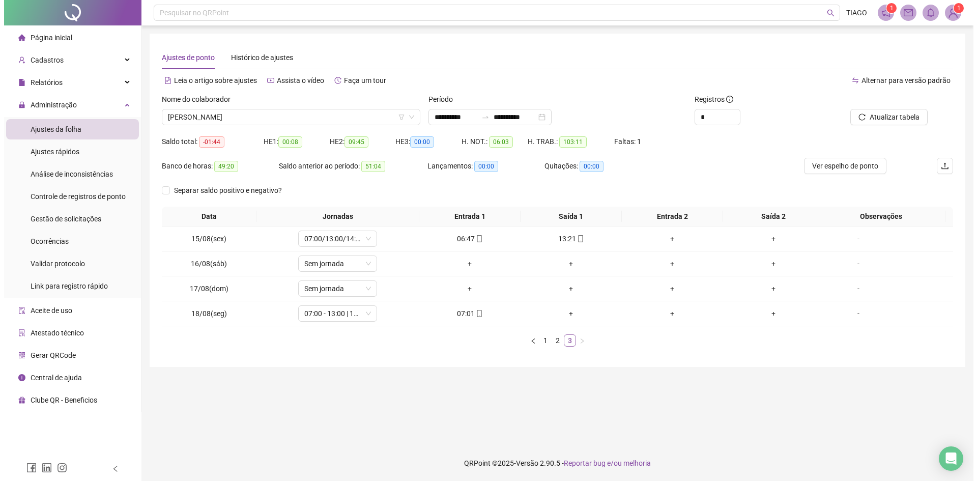
scroll to position [0, 0]
click at [303, 121] on span "DENISE FARIAS DE SOUZA MARCELO" at bounding box center [288, 116] width 249 height 15
click at [39, 354] on span "Gerar QRCode" at bounding box center [48, 355] width 45 height 8
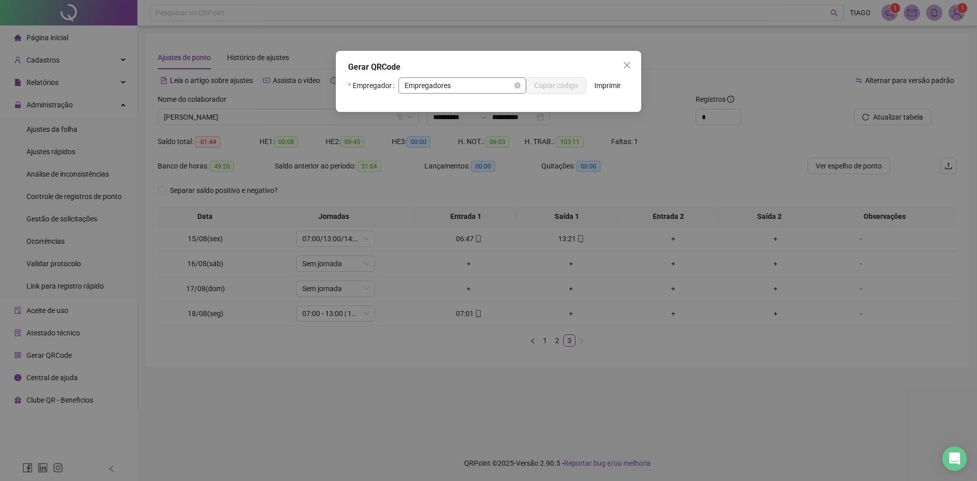
click at [507, 93] on span "Empregadores" at bounding box center [463, 85] width 116 height 15
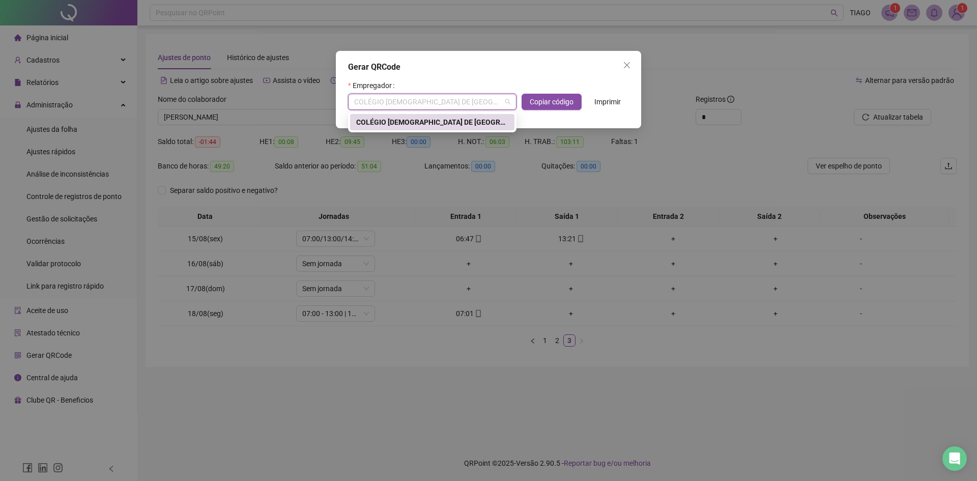
click at [459, 122] on div "COLÉGIO ADVENTISTA DE SALVADOR" at bounding box center [432, 122] width 152 height 11
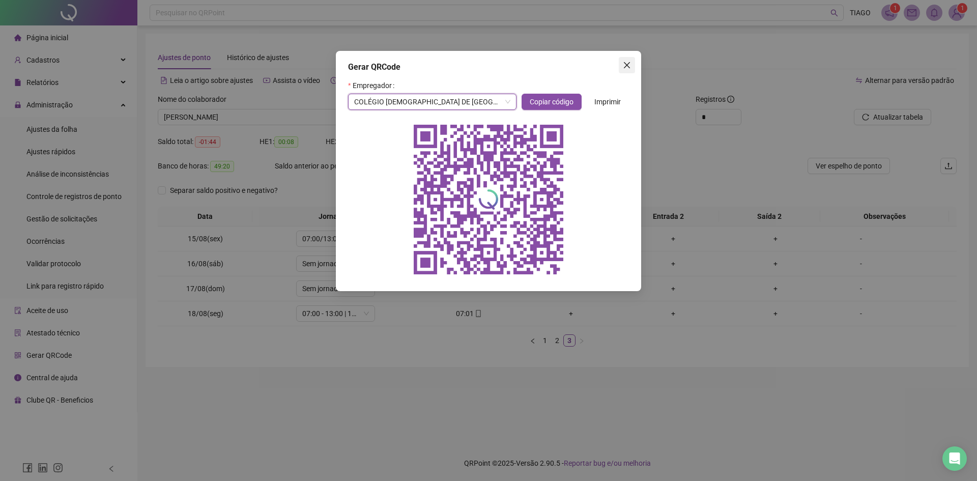
click at [628, 60] on button "Close" at bounding box center [627, 65] width 16 height 16
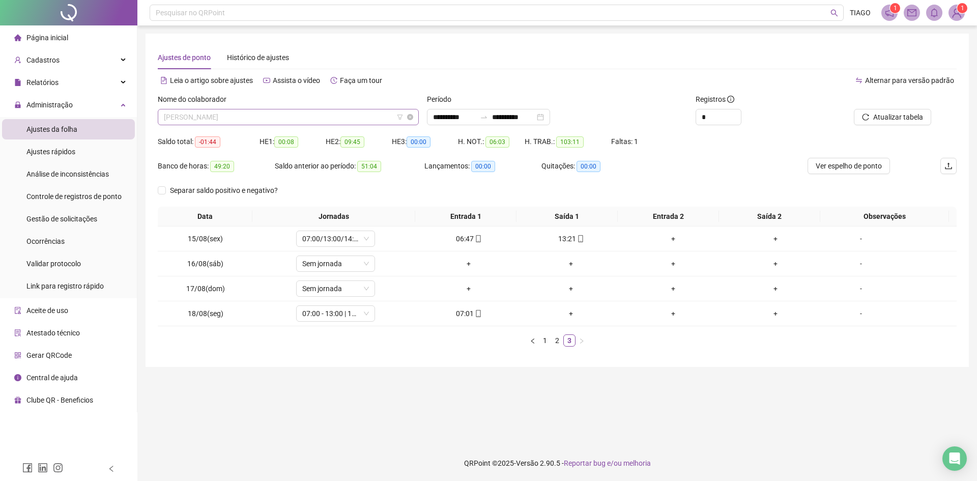
click at [223, 116] on span "DENISE FARIAS DE SOUZA MARCELO" at bounding box center [288, 116] width 249 height 15
type input "********"
click at [221, 137] on div "ELISANGELA ALMEIDA SILVA" at bounding box center [288, 137] width 245 height 11
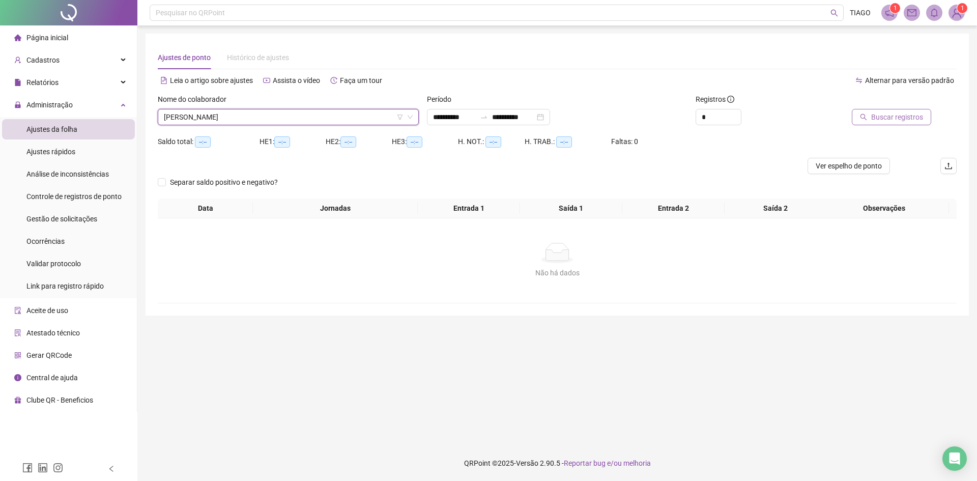
click at [882, 119] on span "Buscar registros" at bounding box center [897, 116] width 52 height 11
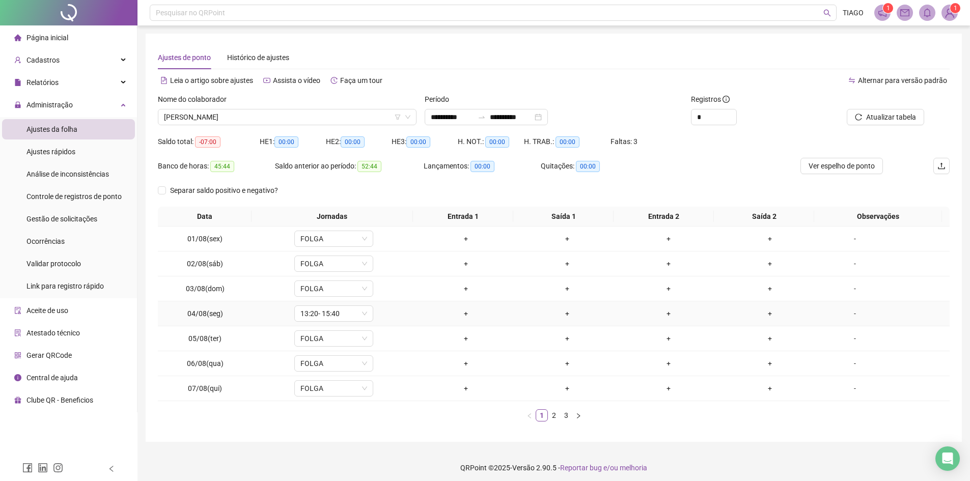
scroll to position [5, 0]
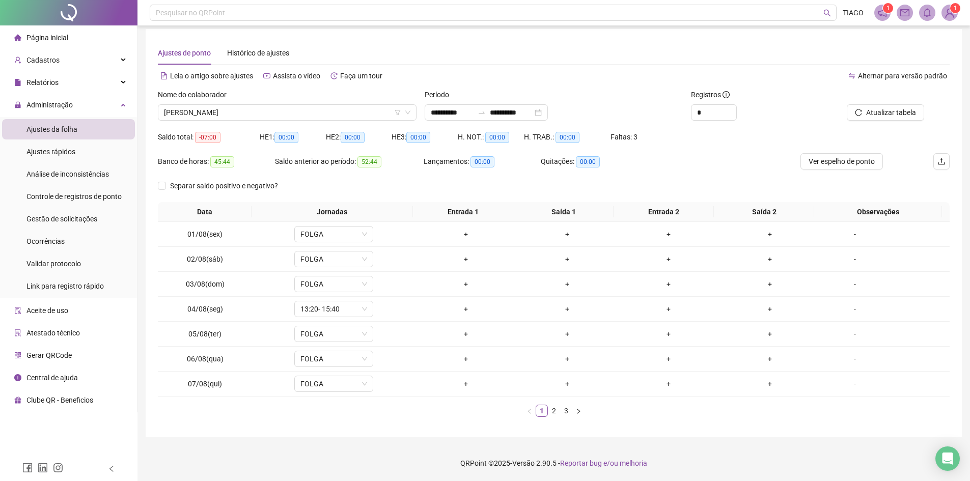
click at [950, 100] on div "Atualizar tabela" at bounding box center [886, 109] width 133 height 40
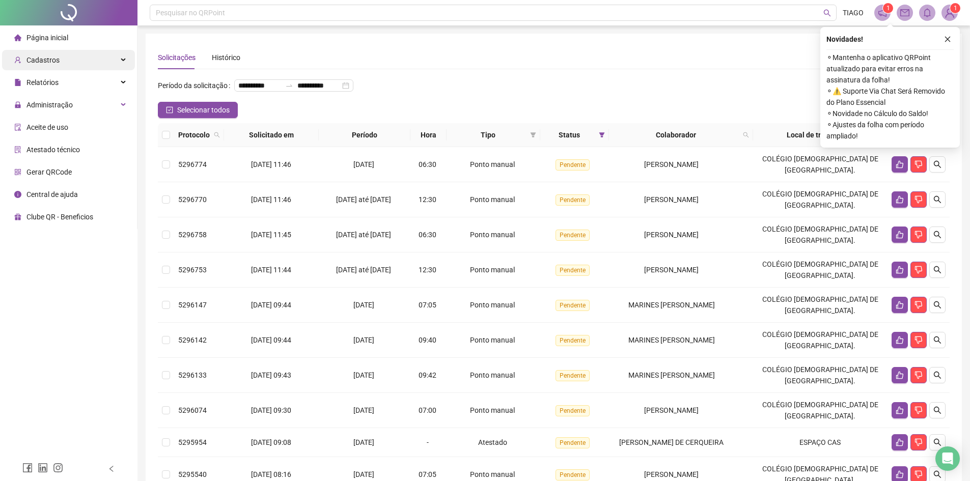
click at [64, 66] on div "Cadastros" at bounding box center [68, 60] width 133 height 20
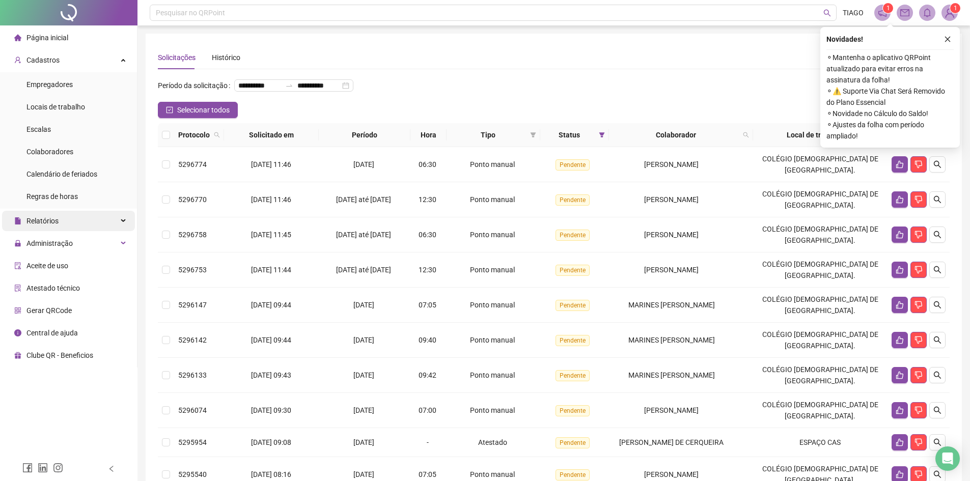
click at [63, 218] on div "Relatórios" at bounding box center [68, 221] width 133 height 20
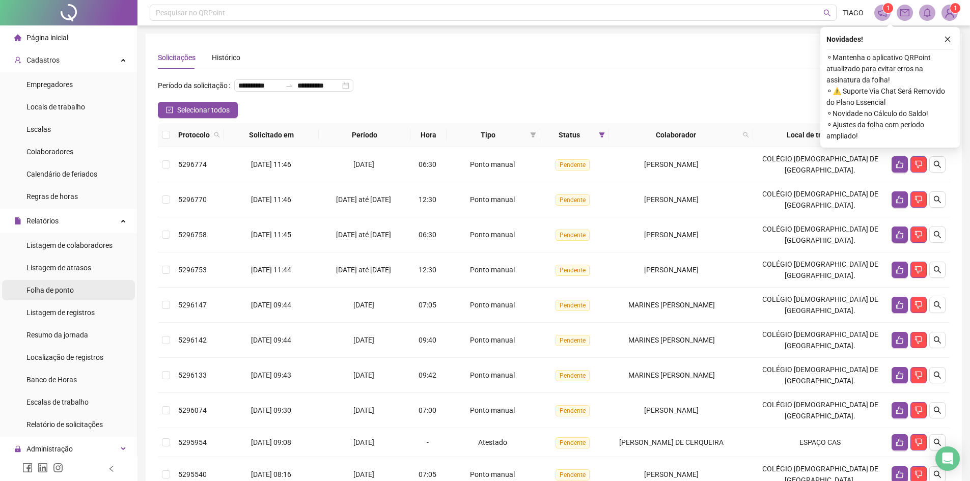
scroll to position [92, 0]
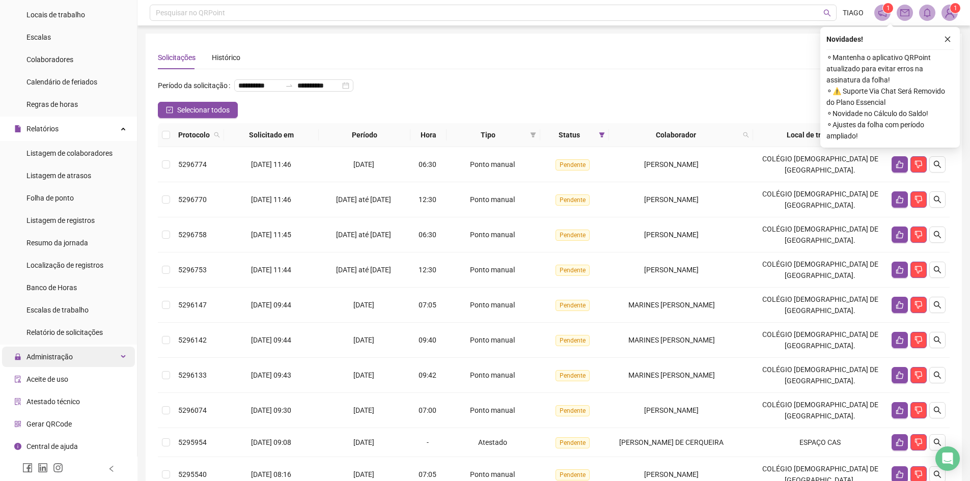
click at [46, 351] on span "Administração" at bounding box center [43, 357] width 59 height 20
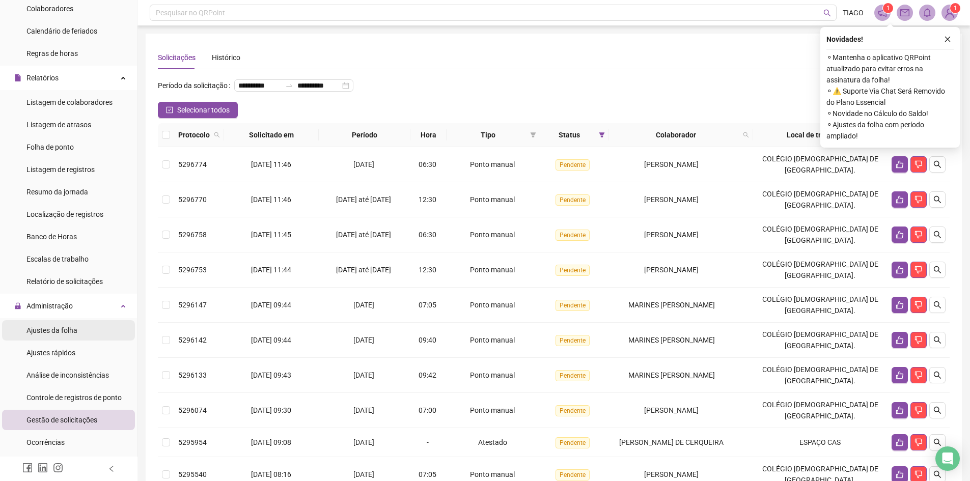
click at [54, 334] on span "Ajustes da folha" at bounding box center [51, 330] width 51 height 8
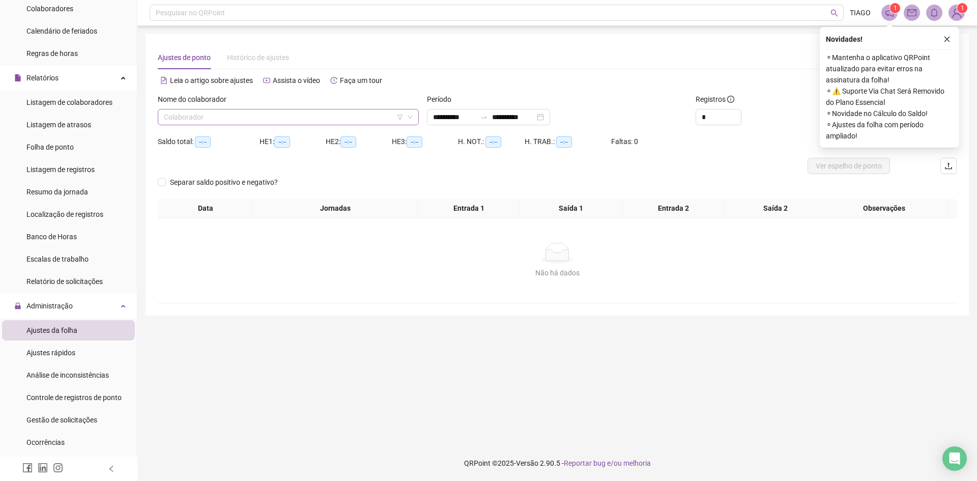
click at [258, 118] on input "search" at bounding box center [284, 116] width 240 height 15
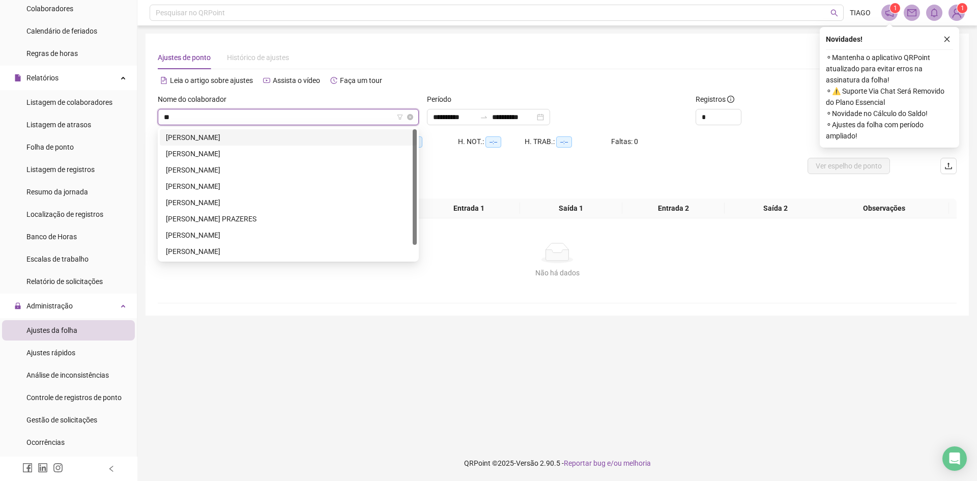
type input "***"
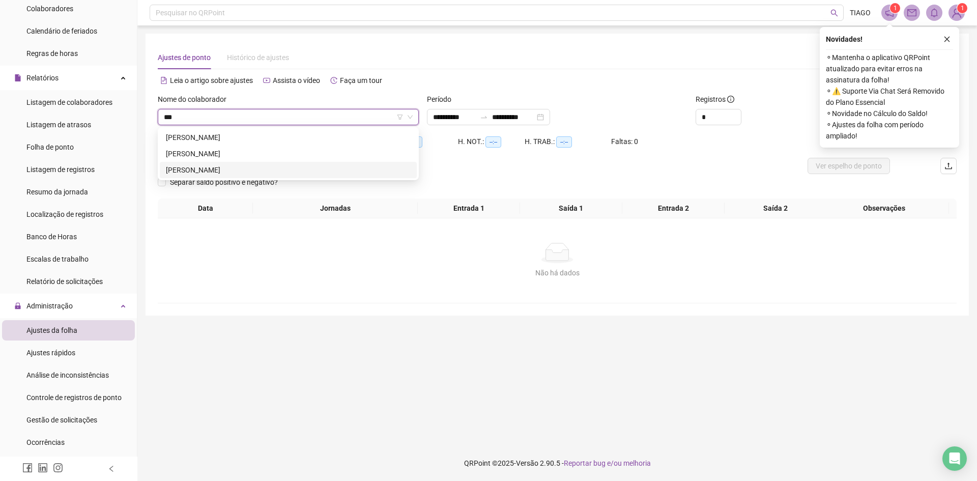
click at [249, 170] on div "[PERSON_NAME]" at bounding box center [288, 169] width 245 height 11
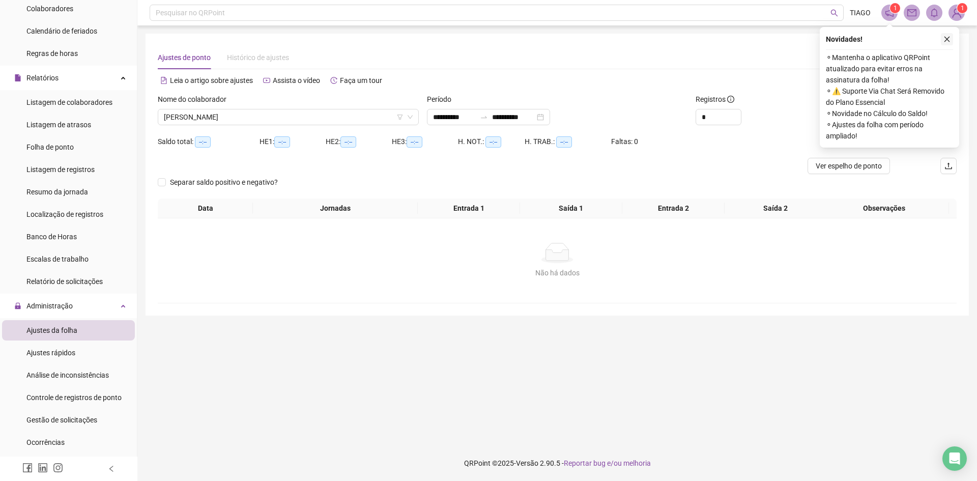
click at [945, 33] on button "button" at bounding box center [947, 39] width 12 height 12
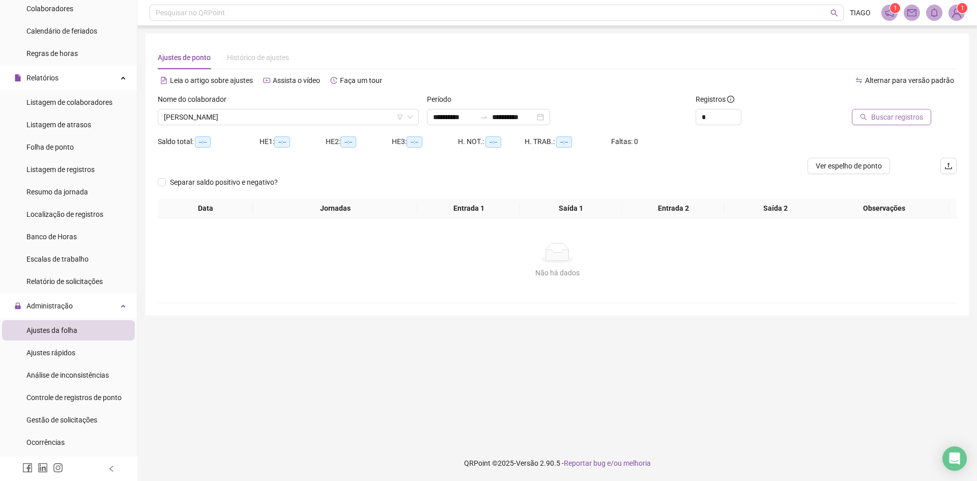
click at [877, 113] on span "Buscar registros" at bounding box center [897, 116] width 52 height 11
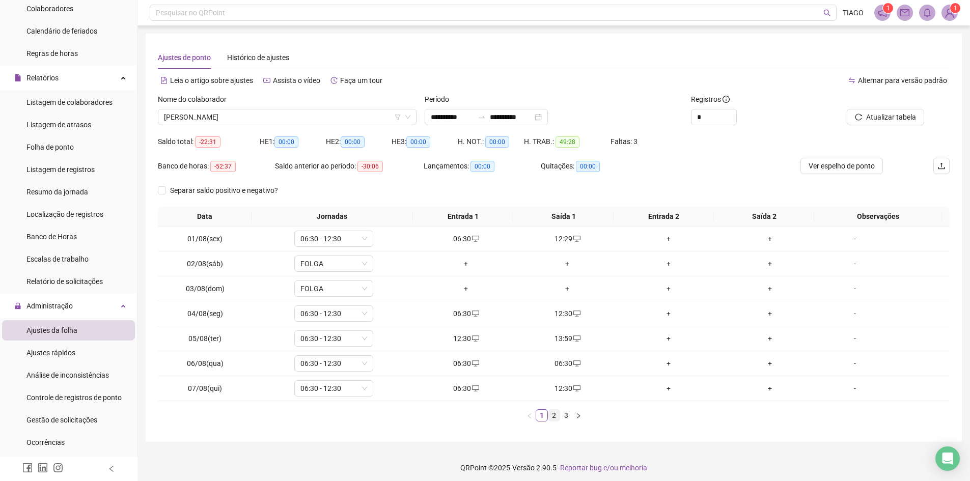
click at [552, 415] on link "2" at bounding box center [553, 415] width 11 height 11
click at [884, 116] on span "Atualizar tabela" at bounding box center [891, 116] width 50 height 11
click at [569, 416] on link "3" at bounding box center [565, 415] width 11 height 11
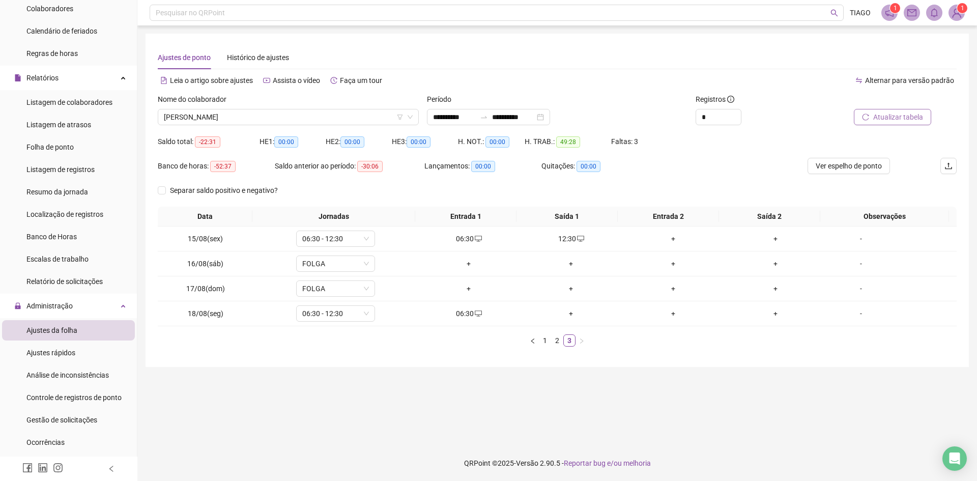
click at [887, 118] on span "Atualizar tabela" at bounding box center [898, 116] width 50 height 11
click at [555, 340] on link "2" at bounding box center [557, 340] width 11 height 11
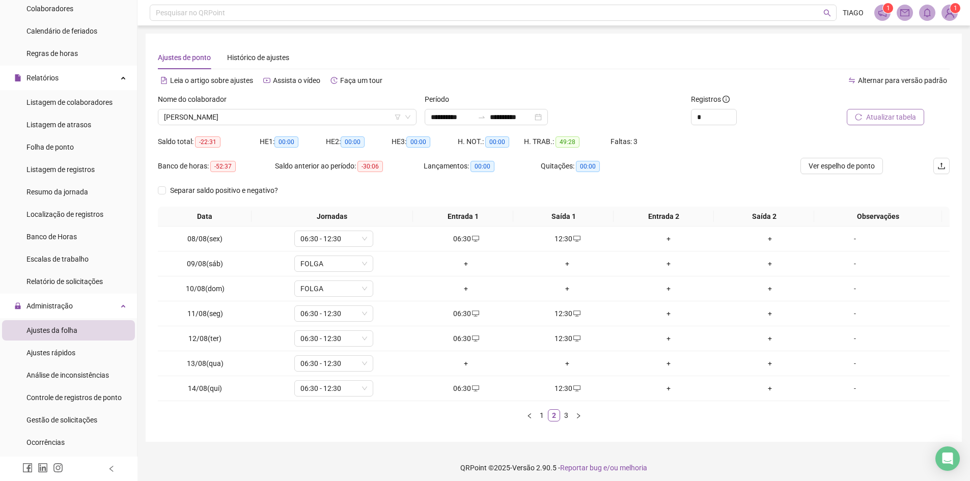
click at [871, 115] on span "Atualizar tabela" at bounding box center [891, 116] width 50 height 11
click at [257, 112] on span "[PERSON_NAME]" at bounding box center [287, 116] width 246 height 15
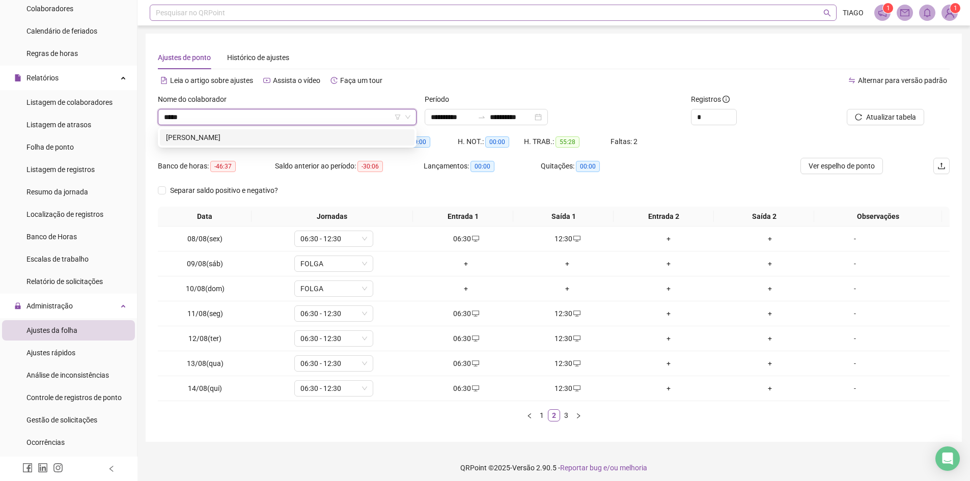
type input "*****"
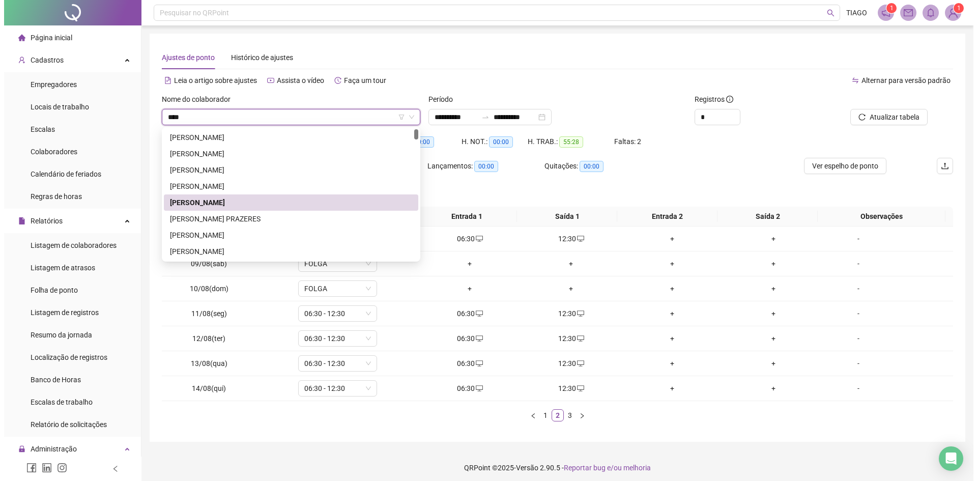
scroll to position [143, 0]
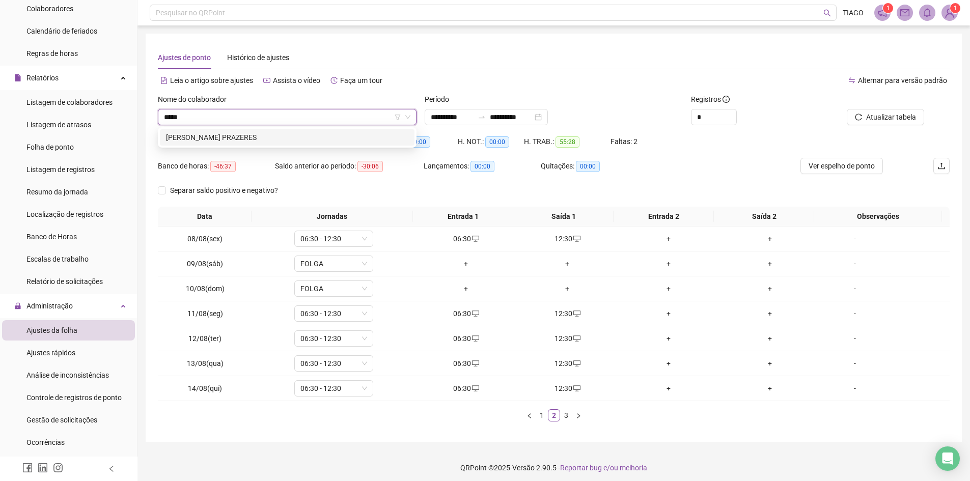
type input "******"
click at [228, 136] on div "[PERSON_NAME] PRAZERES" at bounding box center [287, 137] width 242 height 11
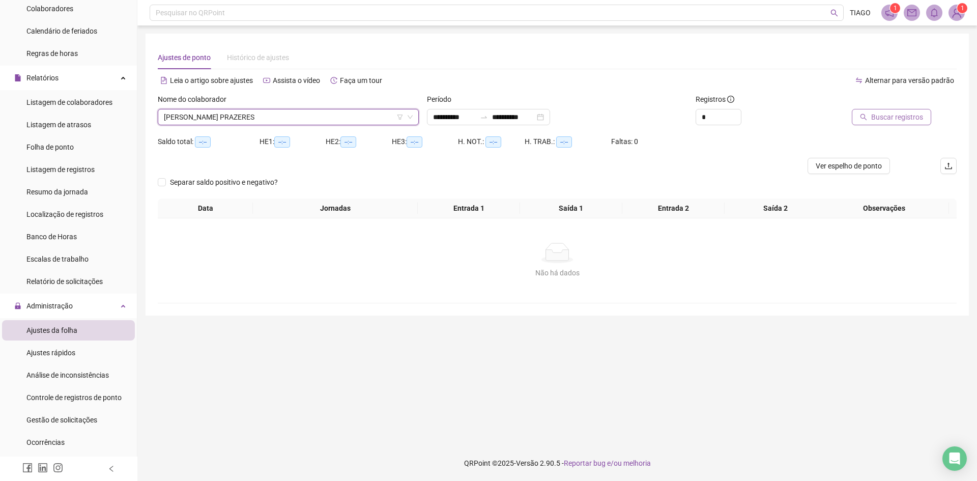
click at [882, 117] on span "Buscar registros" at bounding box center [897, 116] width 52 height 11
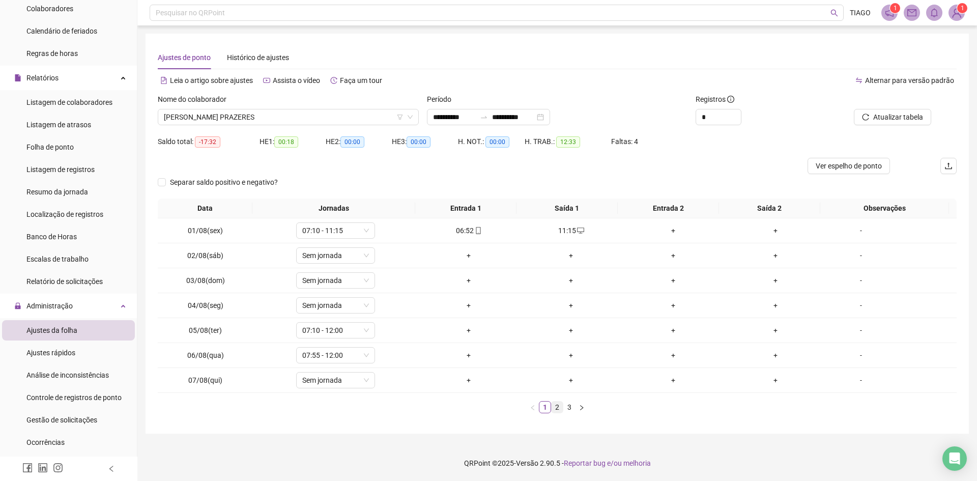
click at [559, 406] on link "2" at bounding box center [557, 407] width 11 height 11
click at [332, 119] on span "[PERSON_NAME] PRAZERES" at bounding box center [288, 116] width 249 height 15
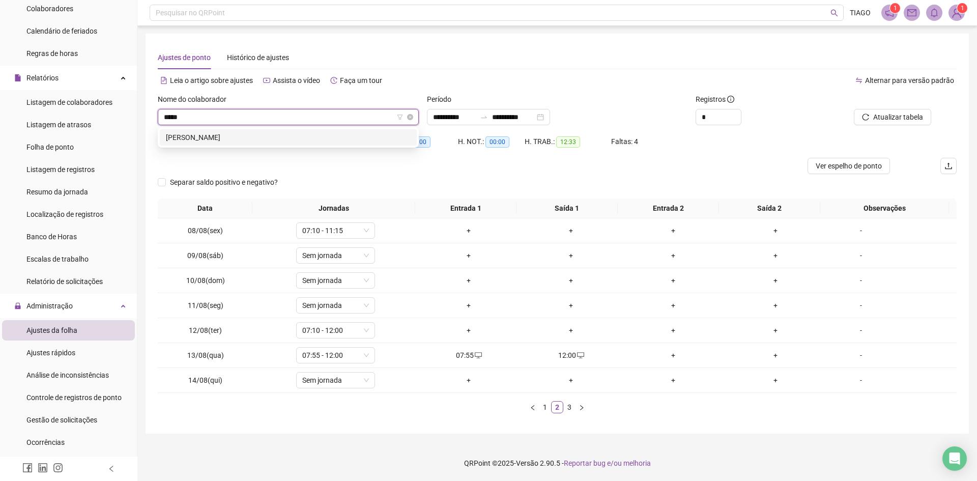
type input "******"
click at [330, 135] on div "[PERSON_NAME]" at bounding box center [288, 137] width 245 height 11
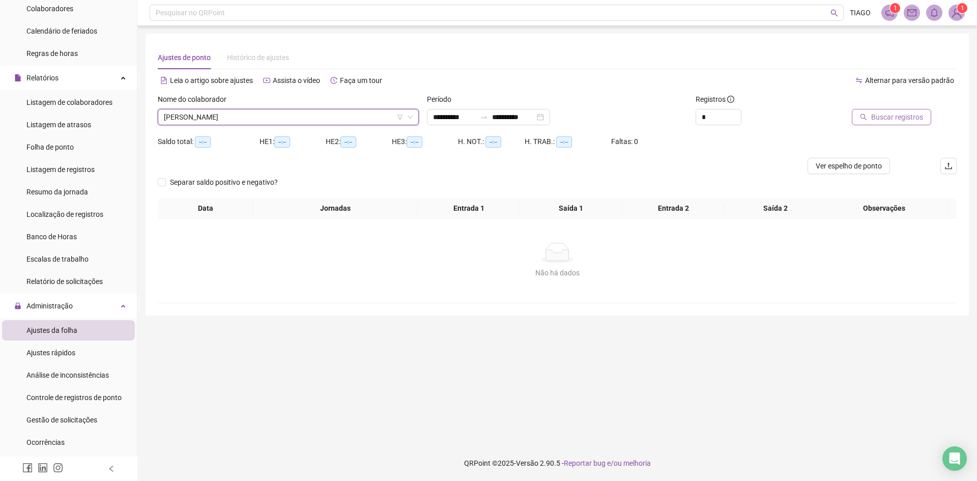
click at [914, 115] on span "Buscar registros" at bounding box center [897, 116] width 52 height 11
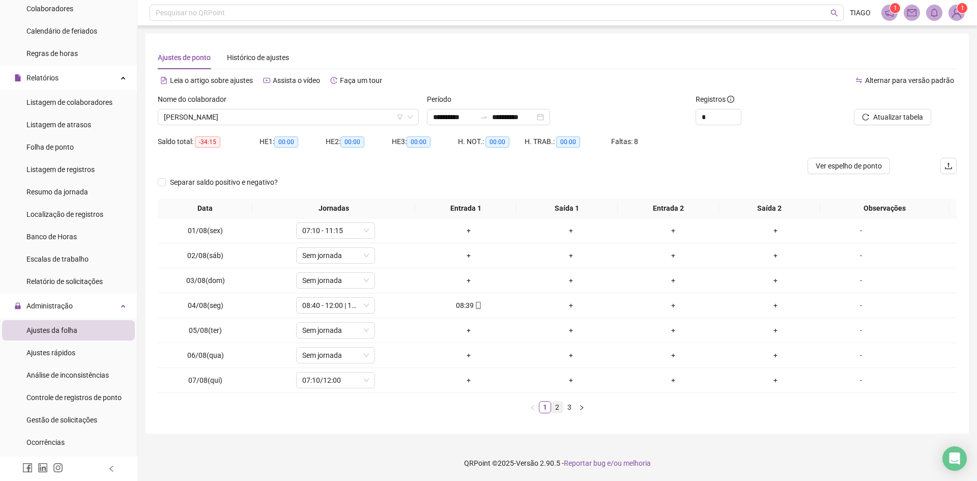
click at [559, 408] on link "2" at bounding box center [557, 407] width 11 height 11
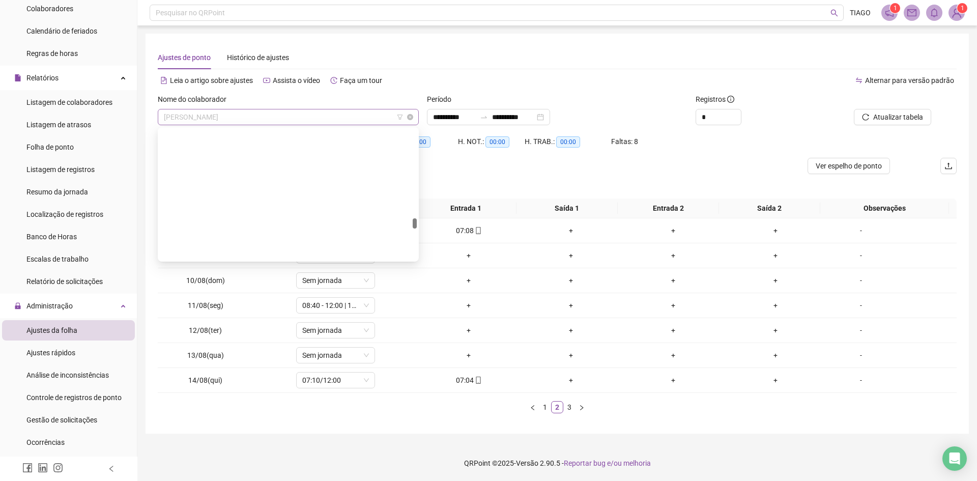
click at [350, 119] on span "[PERSON_NAME]" at bounding box center [288, 116] width 249 height 15
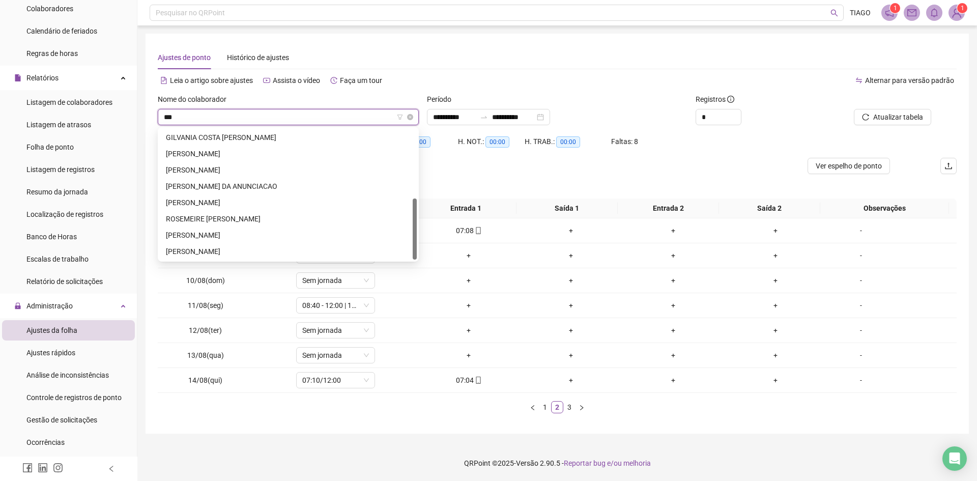
scroll to position [0, 0]
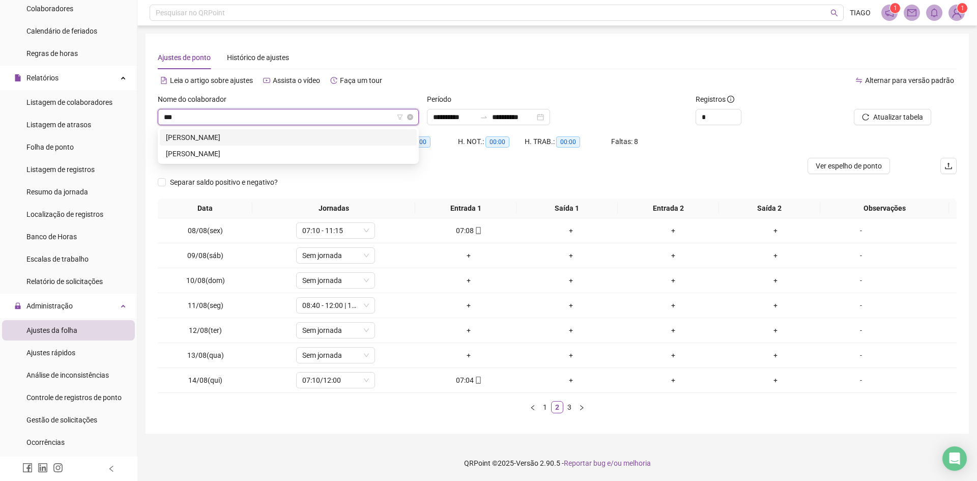
type input "****"
click at [286, 134] on div "[PERSON_NAME]" at bounding box center [288, 137] width 245 height 11
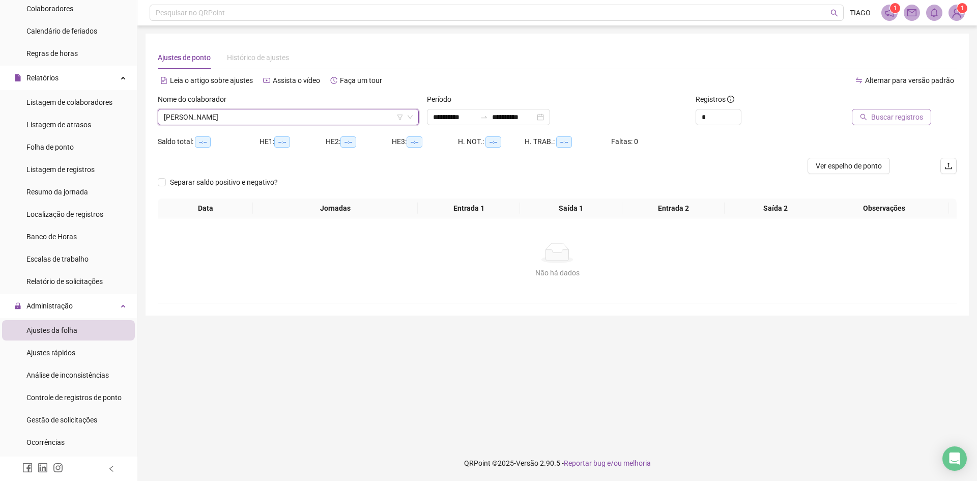
click at [878, 113] on span "Buscar registros" at bounding box center [897, 116] width 52 height 11
